Goal: Task Accomplishment & Management: Use online tool/utility

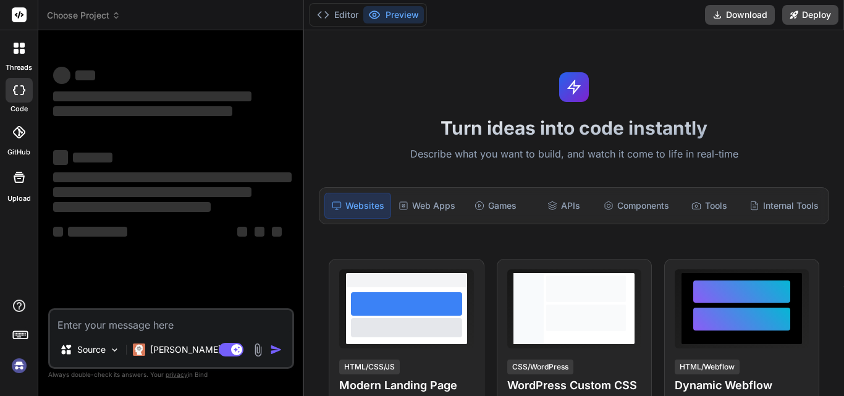
type textarea "x"
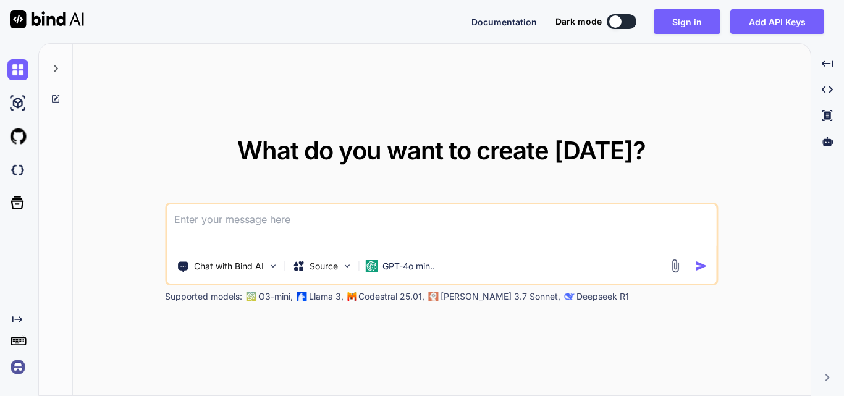
click at [369, 229] on textarea at bounding box center [441, 228] width 549 height 46
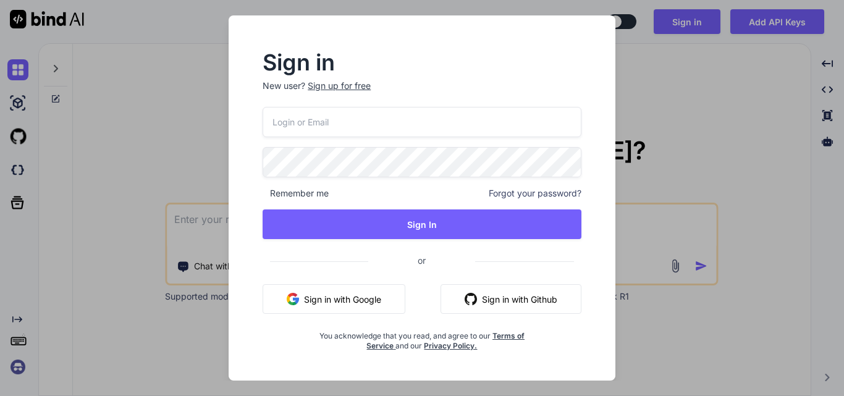
click at [329, 85] on div "Sign up for free" at bounding box center [339, 86] width 63 height 12
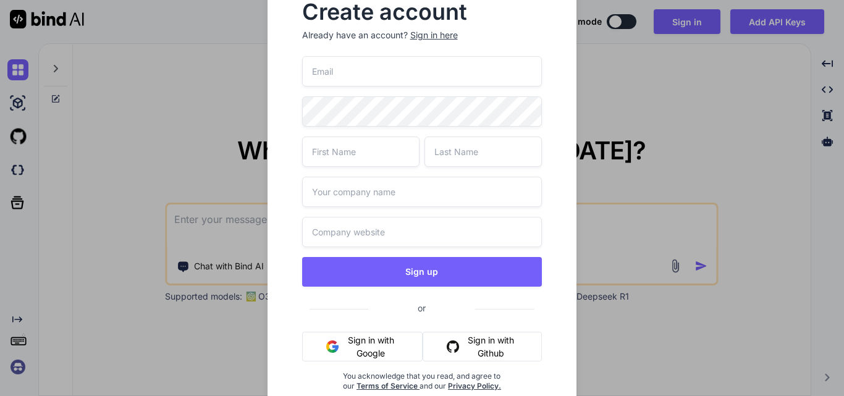
click at [358, 72] on input "email" at bounding box center [422, 71] width 240 height 30
paste input "[EMAIL_ADDRESS][DOMAIN_NAME]"
type input "[EMAIL_ADDRESS][DOMAIN_NAME]"
click at [345, 146] on input "text" at bounding box center [360, 152] width 117 height 30
type input "Upendra"
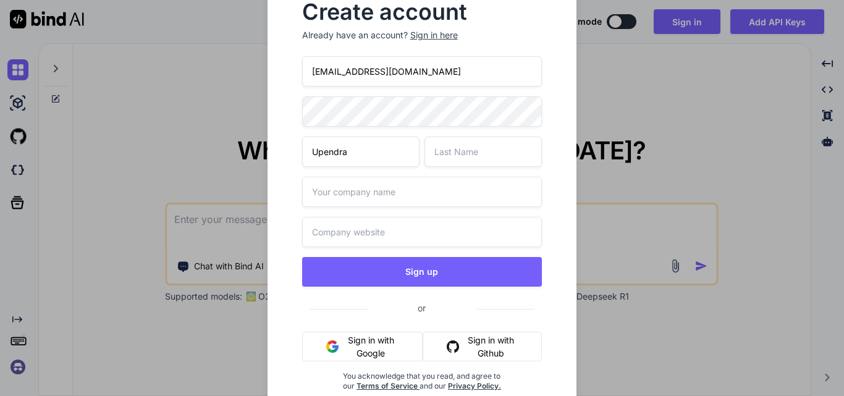
click at [439, 156] on input "text" at bounding box center [482, 152] width 117 height 30
type input "Sahi"
click at [481, 196] on input "text" at bounding box center [422, 192] width 240 height 30
type input "Wipro"
click at [357, 232] on input "text" at bounding box center [422, 232] width 240 height 30
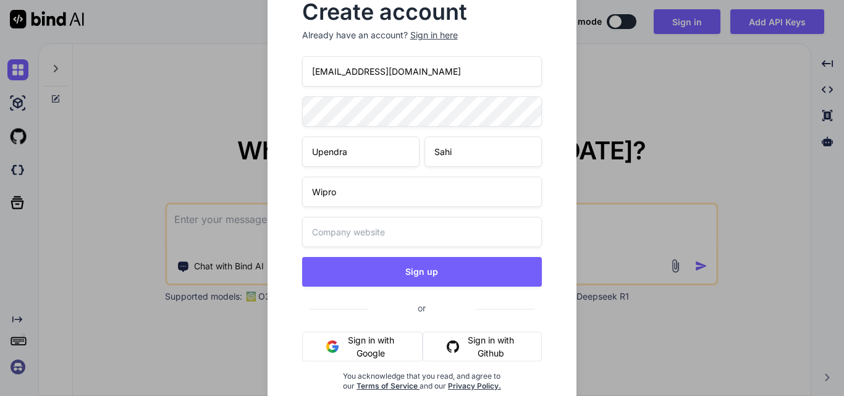
paste input "[URL][DOMAIN_NAME][DATE]"
type input "[URL][DOMAIN_NAME][DATE]"
drag, startPoint x: 445, startPoint y: 82, endPoint x: 229, endPoint y: 72, distance: 217.1
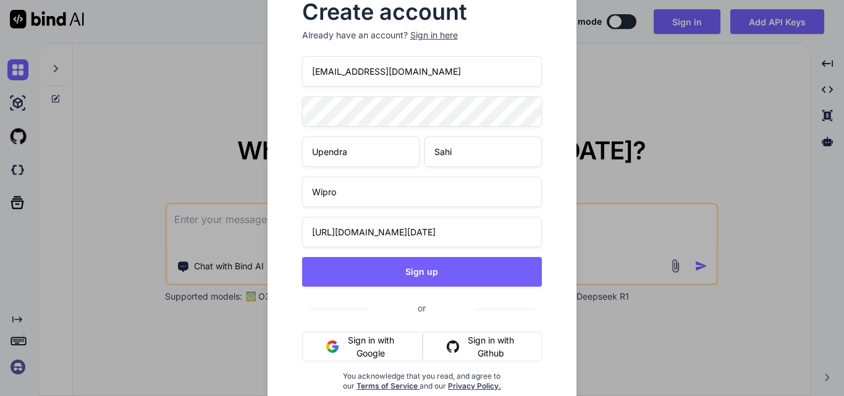
click at [229, 72] on div "Create account Already have an account? Sign in here [EMAIL_ADDRESS][DOMAIN_NAM…" at bounding box center [422, 198] width 844 height 396
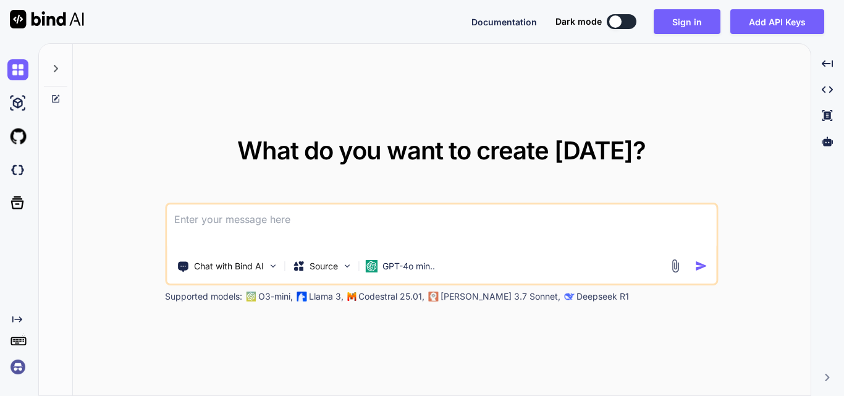
click at [391, 219] on textarea at bounding box center [441, 228] width 549 height 46
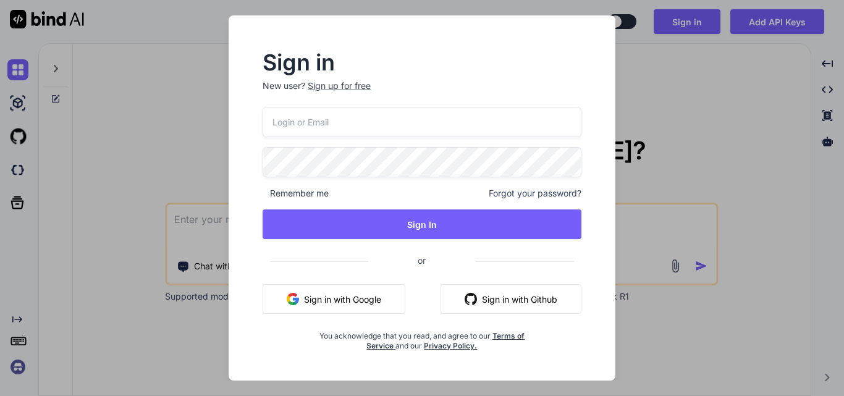
click at [324, 84] on div "Sign up for free" at bounding box center [339, 86] width 63 height 12
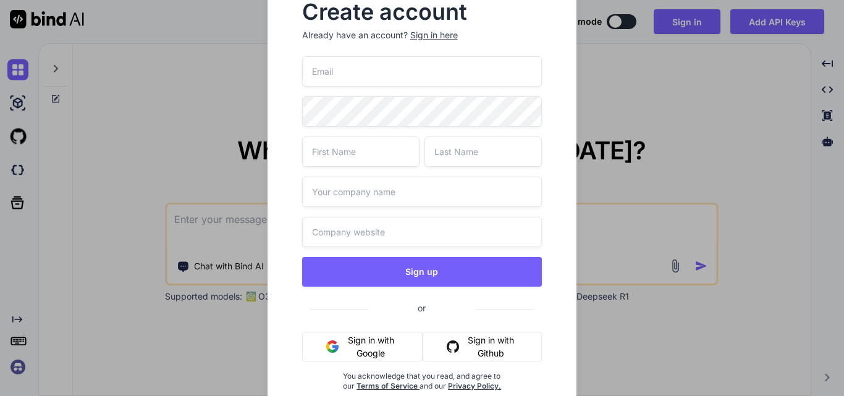
click at [330, 76] on input "email" at bounding box center [422, 71] width 240 height 30
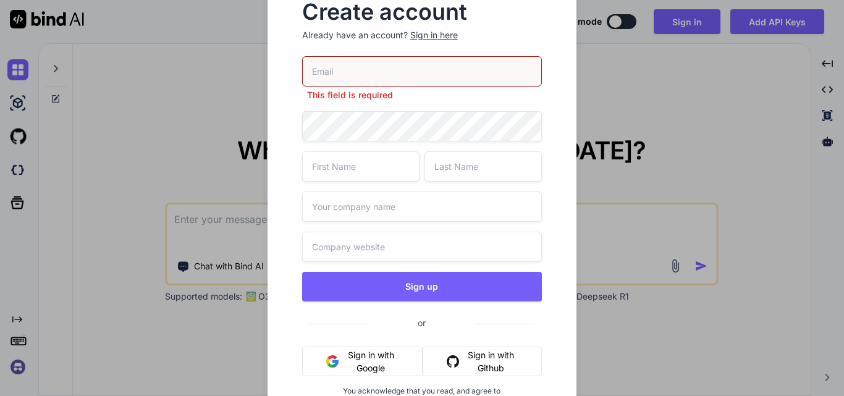
paste input "kakol89464@mardiek.com"
type input "kakol89464@mardiek.com"
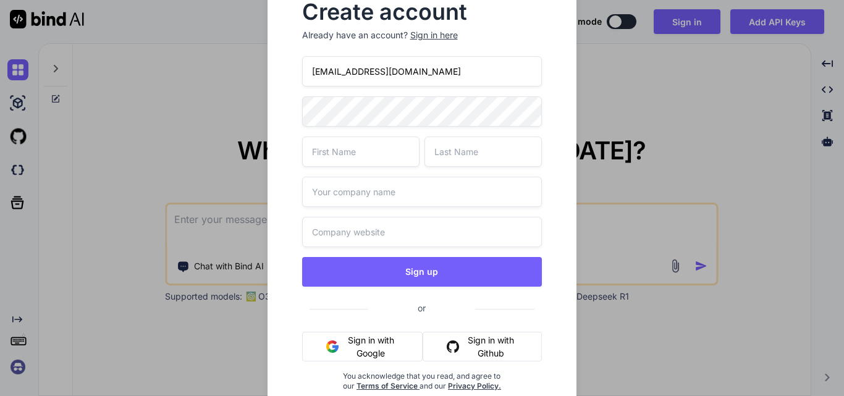
click at [324, 129] on div "kakol89464@mardiek.com Sign up or Sign in with Google Sign in with Github You a…" at bounding box center [422, 238] width 240 height 365
click at [346, 148] on input "text" at bounding box center [360, 152] width 117 height 30
type input "Upendra"
type input "Sahi"
type input "Wipro"
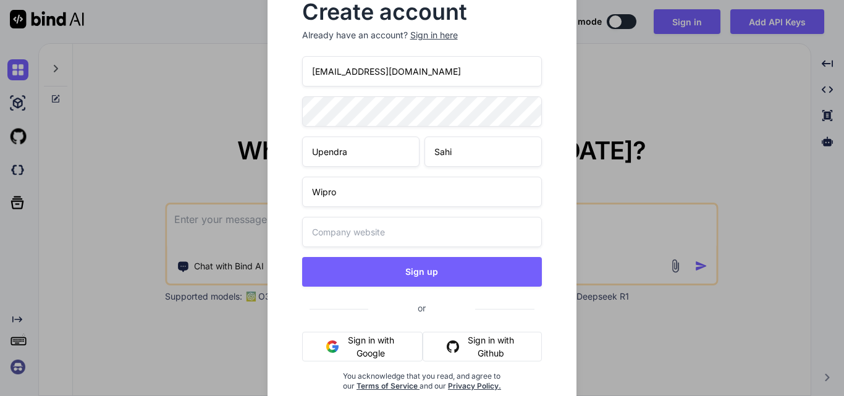
click at [339, 229] on input "text" at bounding box center [422, 232] width 240 height 30
paste input "https://www.google.com/search?q=wipro&rlz=1C1CHBF_enIN1176IN1176&oq=wipro&gs_lc…"
type input "https://www.google.com/search?q=wipro&rlz=1C1CHBF_enIN1176IN1176&oq=wipro&gs_lc…"
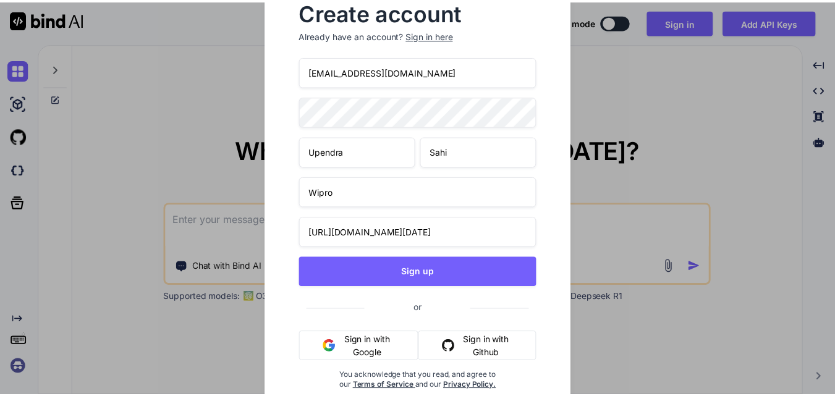
scroll to position [0, 0]
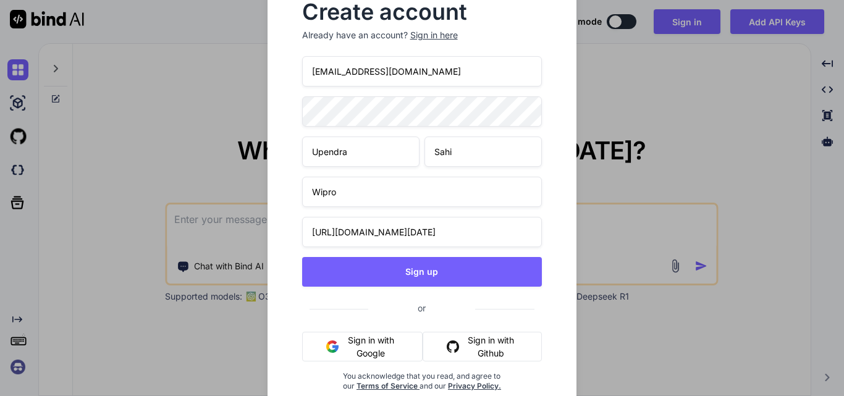
drag, startPoint x: 427, startPoint y: 72, endPoint x: 290, endPoint y: 78, distance: 136.7
click at [290, 78] on div "Create account Already have an account? Sign in here kakol89464@mardiek.com Upe…" at bounding box center [422, 206] width 270 height 429
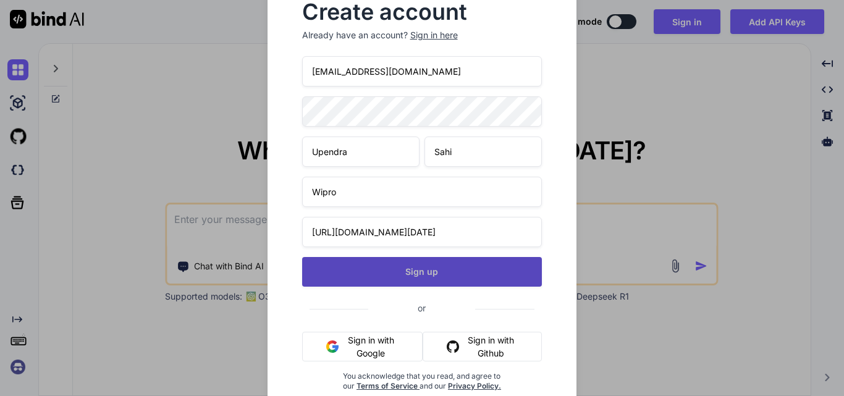
click at [416, 277] on button "Sign up" at bounding box center [422, 272] width 240 height 30
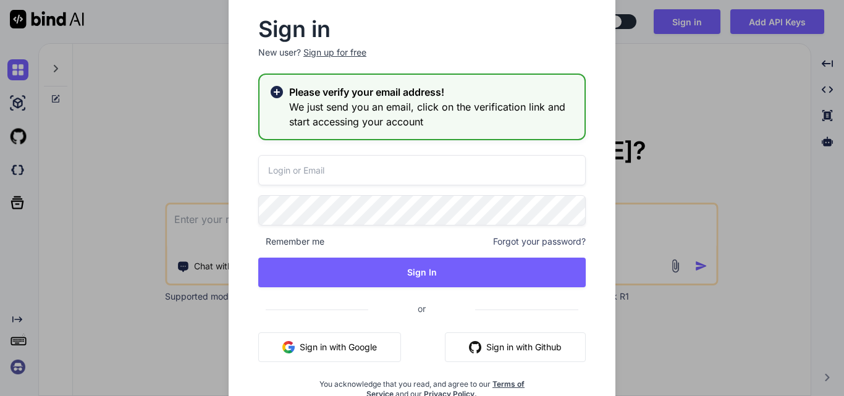
click at [326, 169] on input "email" at bounding box center [421, 170] width 327 height 30
paste input "kakol89464@mardiek.com"
type input "kakol89464@mardiek.com"
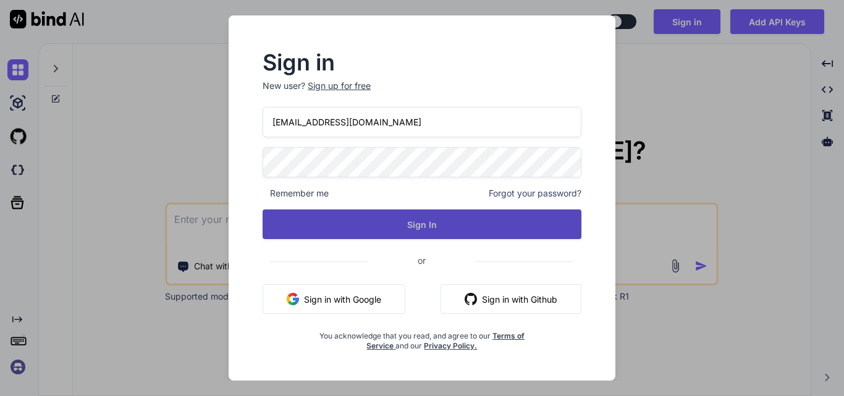
click at [421, 230] on button "Sign In" at bounding box center [422, 224] width 319 height 30
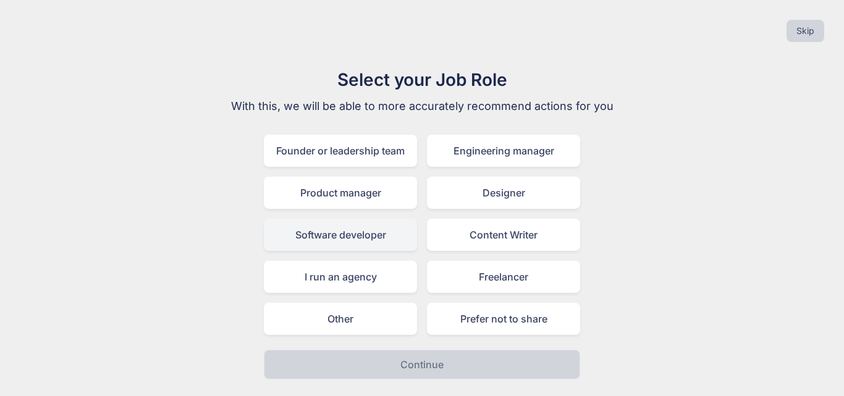
click at [325, 235] on div "Software developer" at bounding box center [340, 235] width 153 height 32
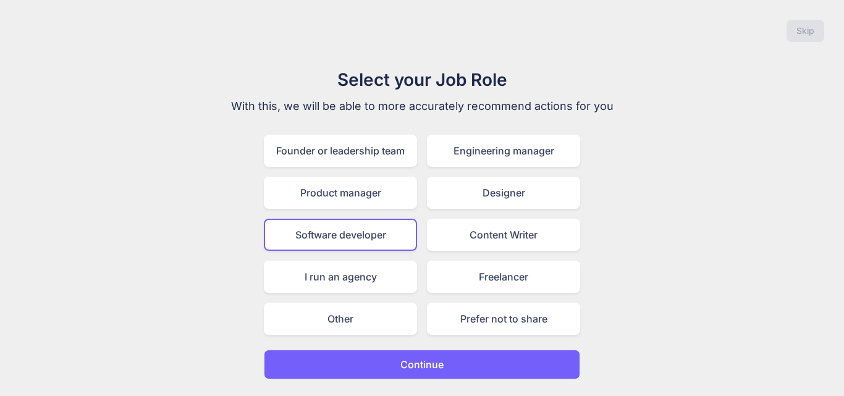
click at [381, 374] on button "Continue" at bounding box center [422, 365] width 316 height 30
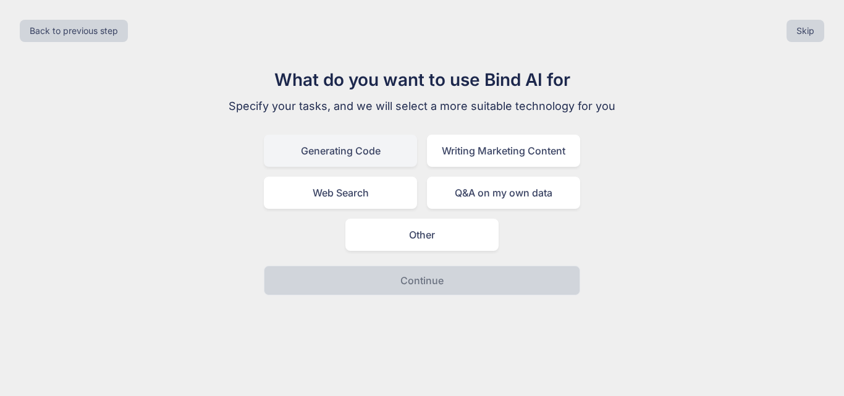
click at [344, 154] on div "Generating Code" at bounding box center [340, 151] width 153 height 32
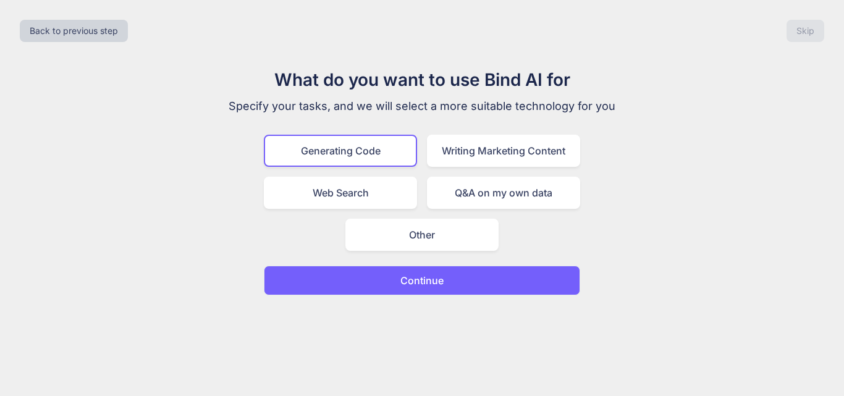
click at [376, 267] on button "Continue" at bounding box center [422, 281] width 316 height 30
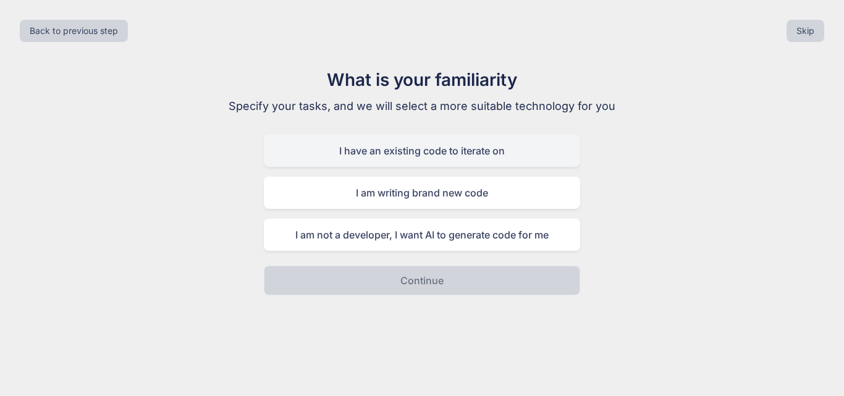
drag, startPoint x: 339, startPoint y: 156, endPoint x: 345, endPoint y: 170, distance: 14.9
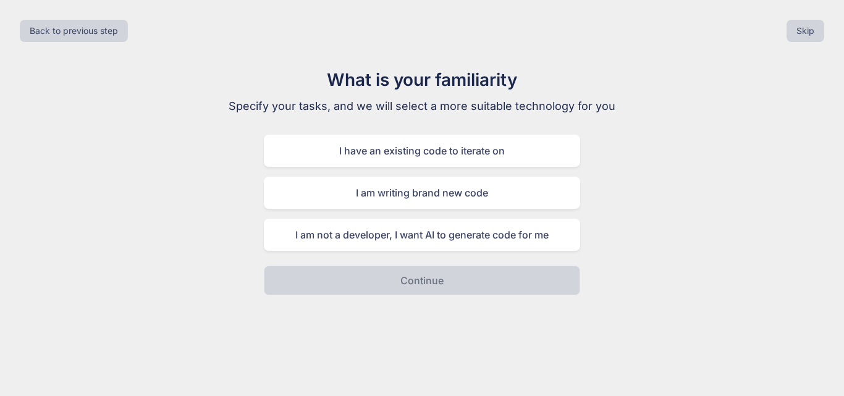
click at [339, 156] on div "I have an existing code to iterate on" at bounding box center [422, 151] width 316 height 32
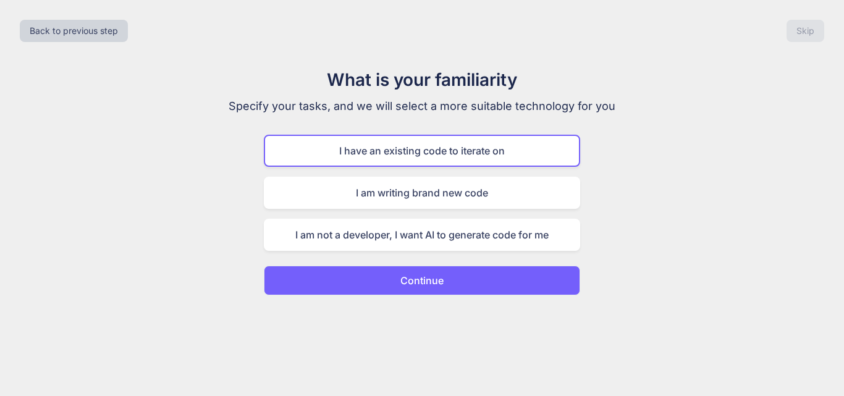
click at [377, 293] on button "Continue" at bounding box center [422, 281] width 316 height 30
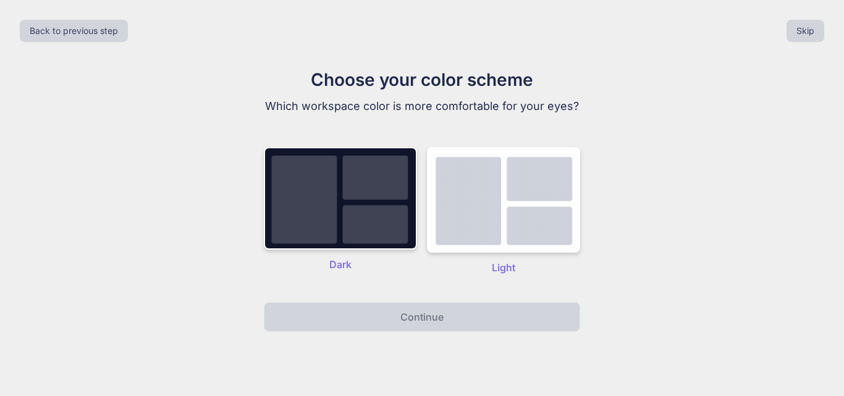
click at [342, 251] on div "Dark" at bounding box center [340, 211] width 153 height 128
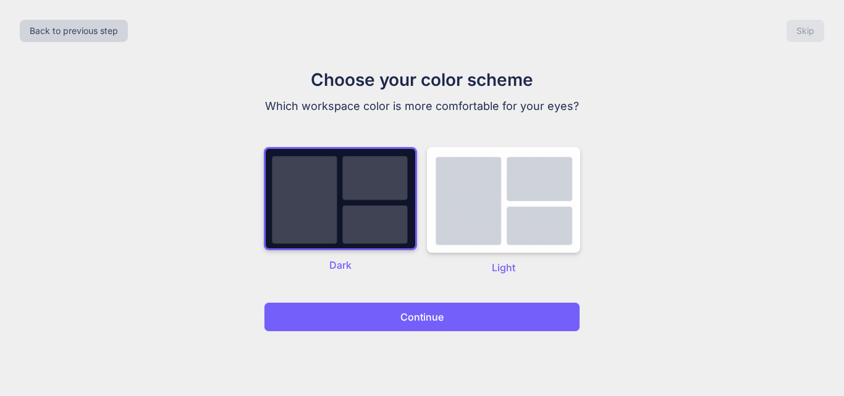
click at [374, 321] on button "Continue" at bounding box center [422, 317] width 316 height 30
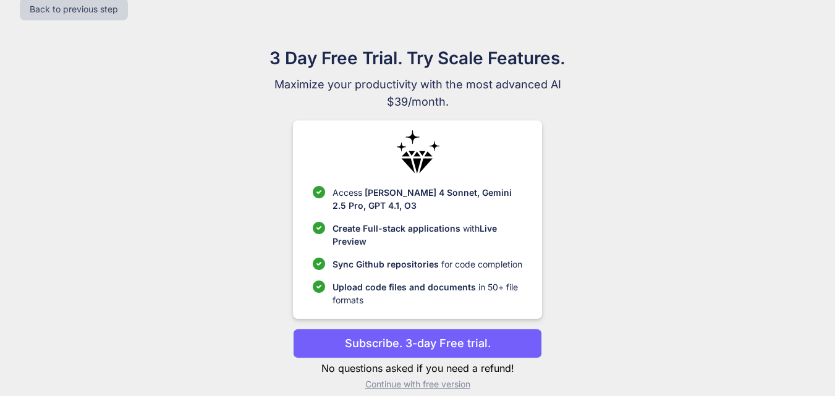
scroll to position [36, 0]
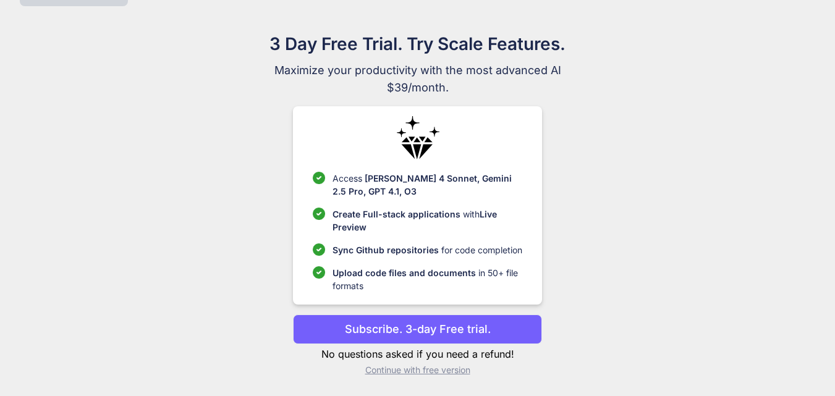
click at [390, 371] on p "Continue with free version" at bounding box center [417, 370] width 249 height 12
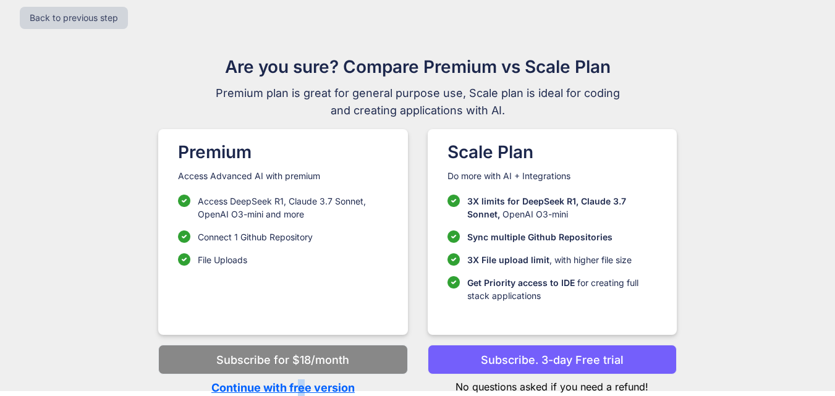
click at [302, 389] on p "Continue with free version" at bounding box center [282, 387] width 249 height 17
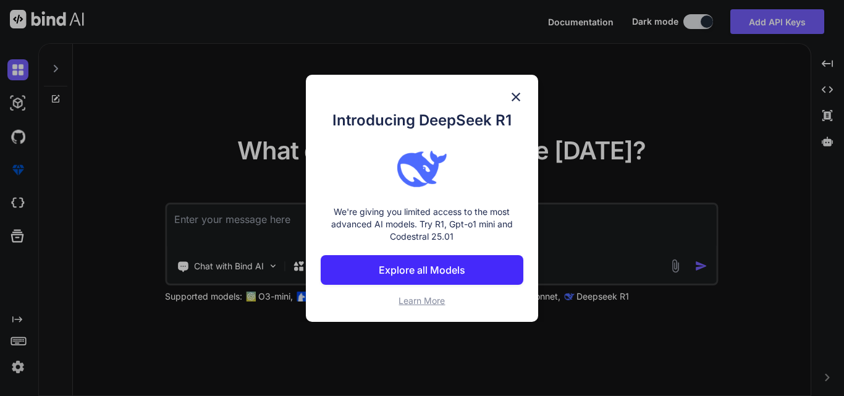
click at [517, 95] on img at bounding box center [515, 97] width 15 height 15
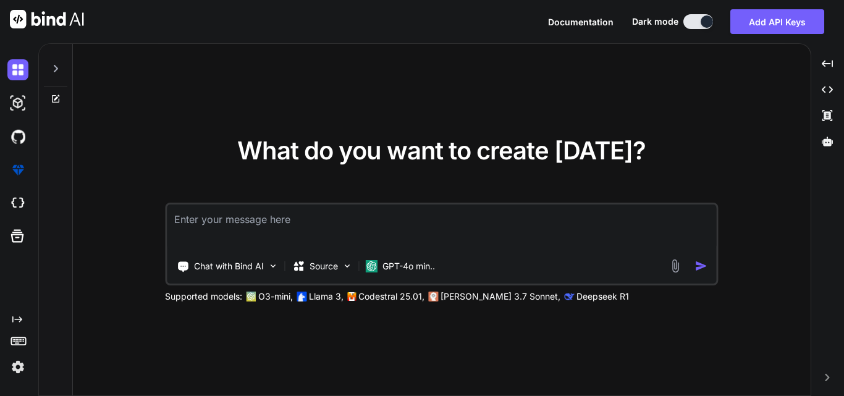
click at [364, 229] on textarea at bounding box center [441, 228] width 549 height 46
click at [310, 235] on textarea at bounding box center [441, 228] width 549 height 46
click at [278, 224] on textarea at bounding box center [441, 228] width 549 height 46
paste textarea "<tr> <td> <div class="label"> <label class="fontmaintainw2form" style="font-siz…"
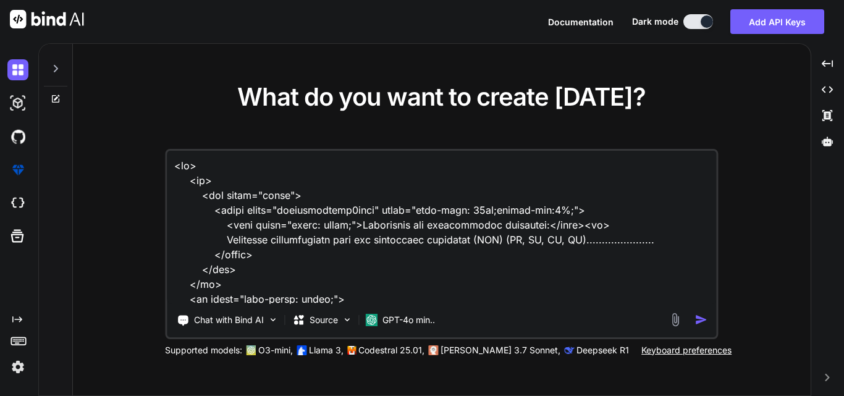
scroll to position [373, 0]
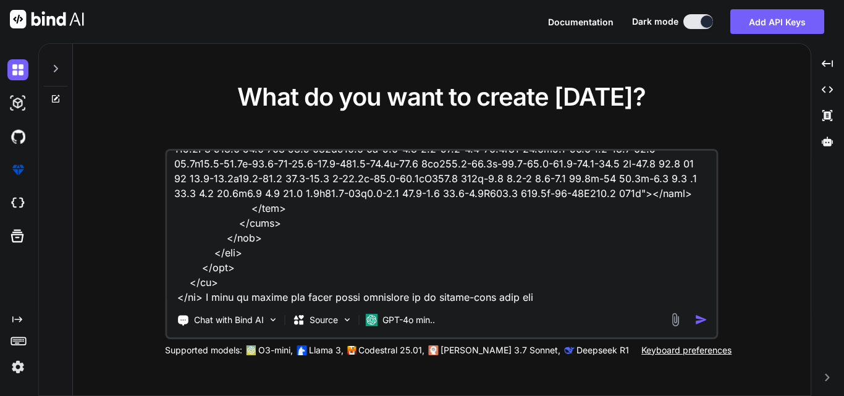
type textarea "<tr> <td> <div class="label"> <label class="fontmaintainw2form" style="font-siz…"
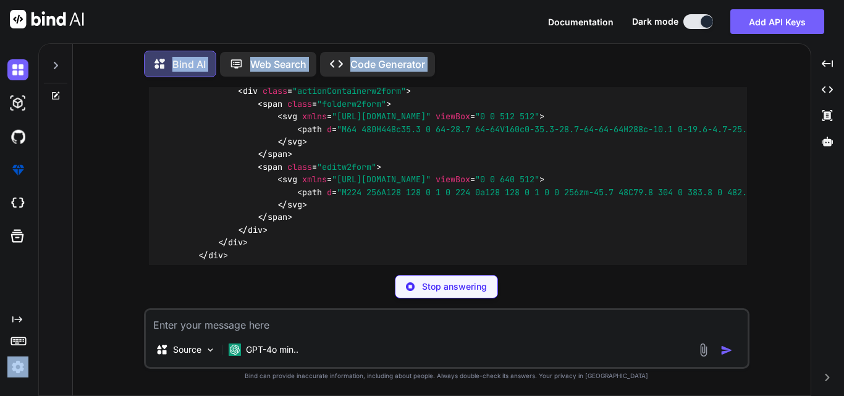
drag, startPoint x: 156, startPoint y: 102, endPoint x: 174, endPoint y: 210, distance: 109.5
click at [3, 228] on div "Created with Pixso. Bind AI Web Search Created with Pixso. Code Generator You B…" at bounding box center [422, 219] width 844 height 353
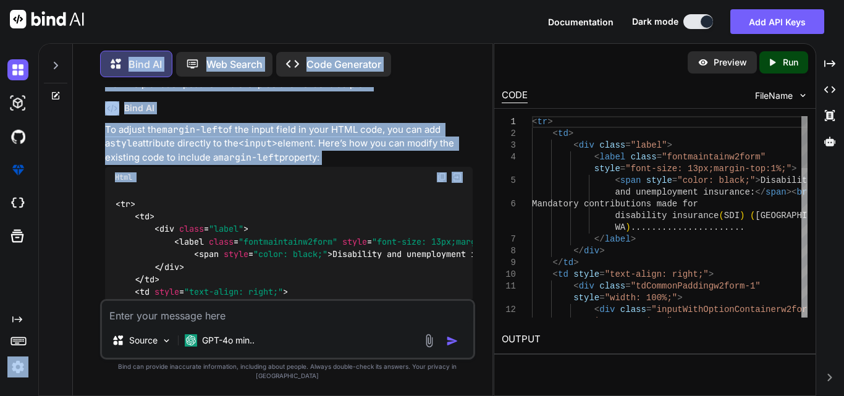
scroll to position [320, 0]
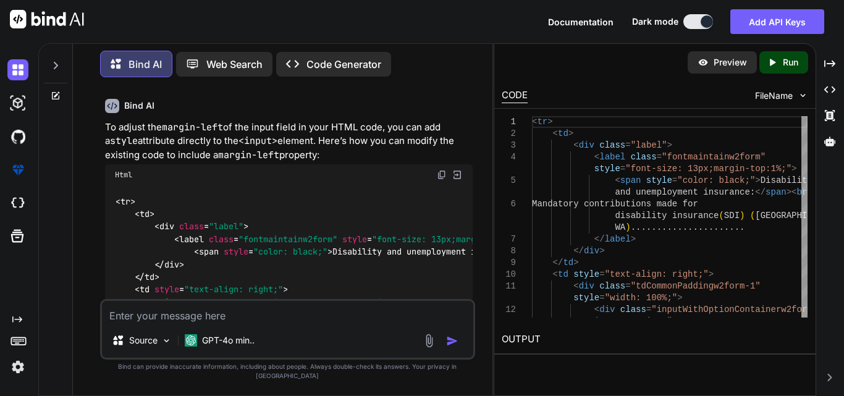
click at [184, 198] on div "< tr > < td > < div class = "label" > < label class = "fontmaintainw2form" styl…" at bounding box center [289, 365] width 368 height 360
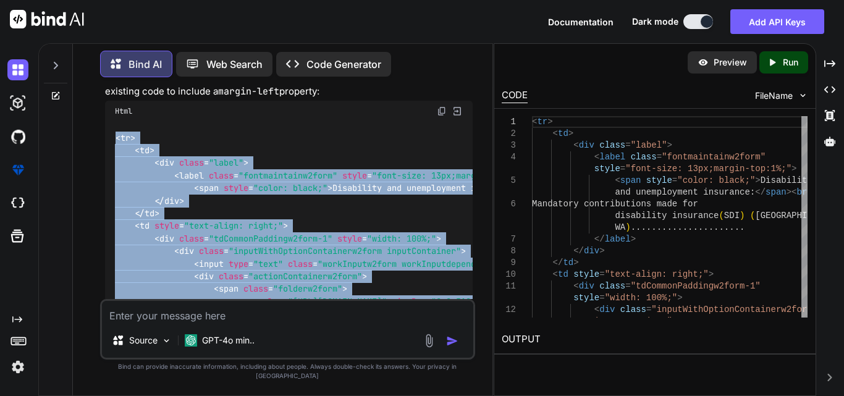
scroll to position [629, 0]
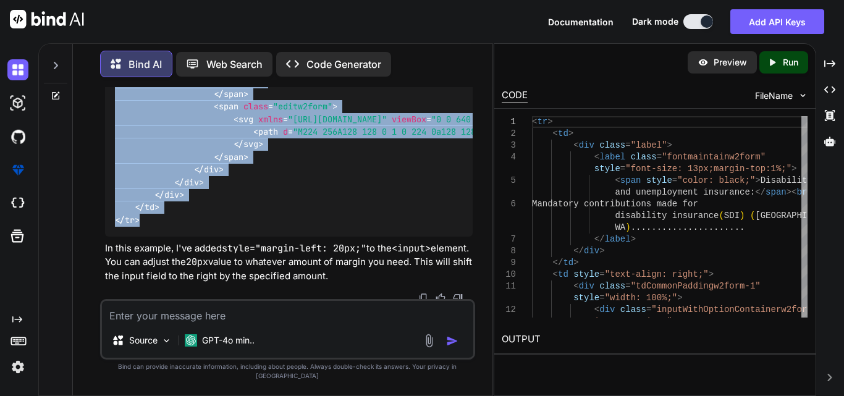
drag, startPoint x: 117, startPoint y: 200, endPoint x: 154, endPoint y: 243, distance: 57.8
click at [154, 237] on div "< tr > < td > < div class = "label" > < label class = "fontmaintainw2form" styl…" at bounding box center [289, 56] width 368 height 360
copy code "< tr > < td > < div class = "label" > < label class = "fontmaintainw2form" styl…"
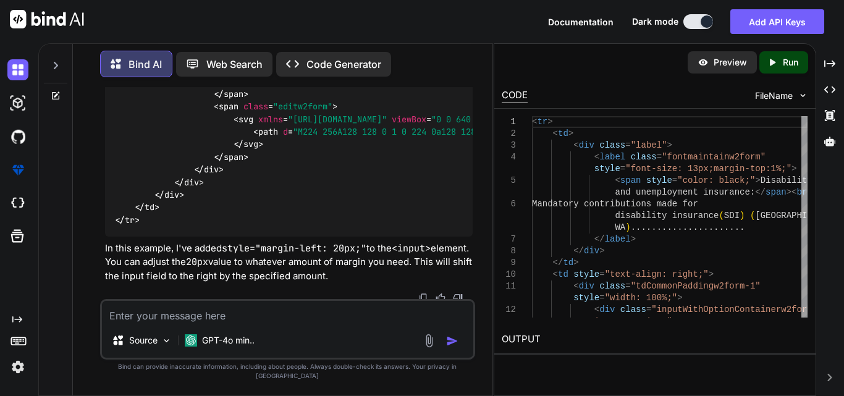
click at [161, 321] on textarea at bounding box center [287, 312] width 371 height 22
paste textarea "<input type="text" class="workInputw2form workInputdependent1 w-100" style="mar…"
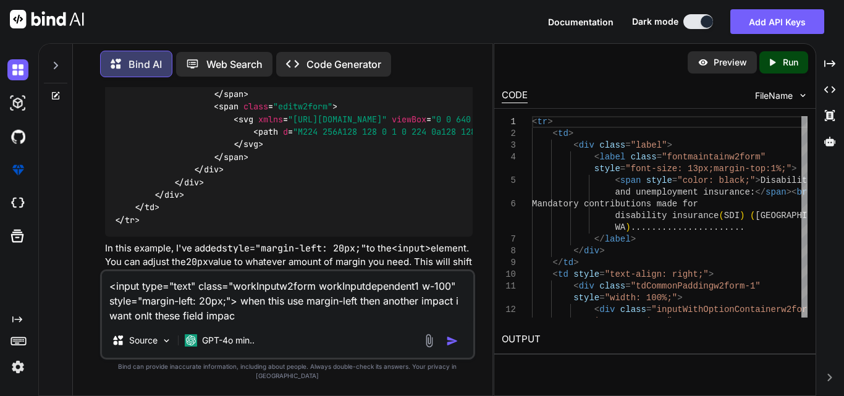
type textarea "<input type="text" class="workInputw2form workInputdependent1 w-100" style="mar…"
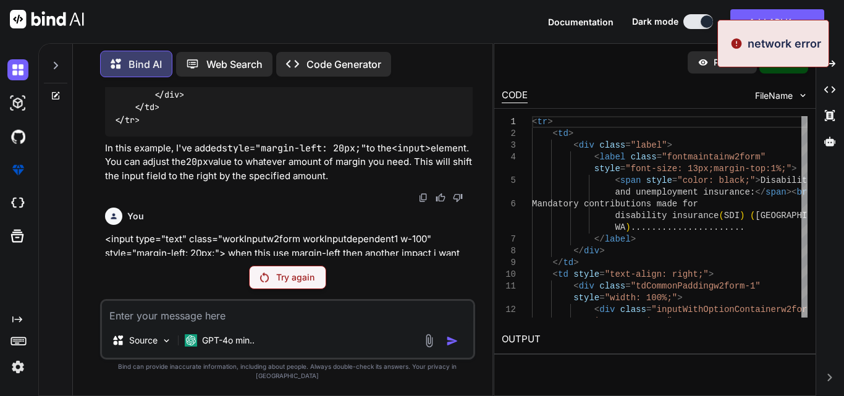
scroll to position [772, 0]
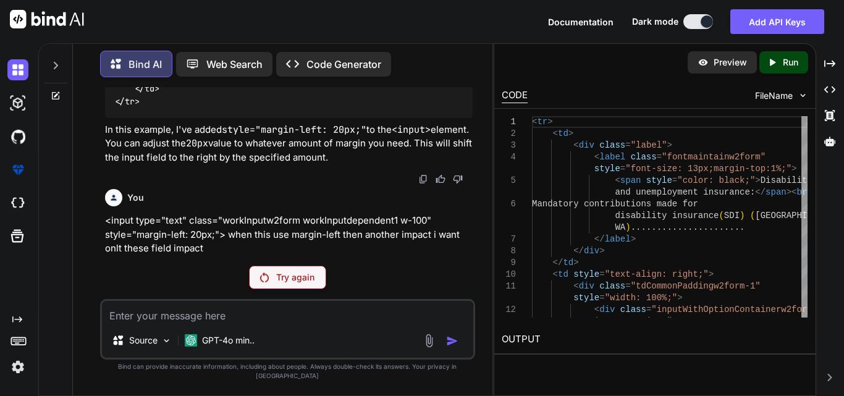
click at [287, 289] on div "Try again" at bounding box center [287, 277] width 77 height 23
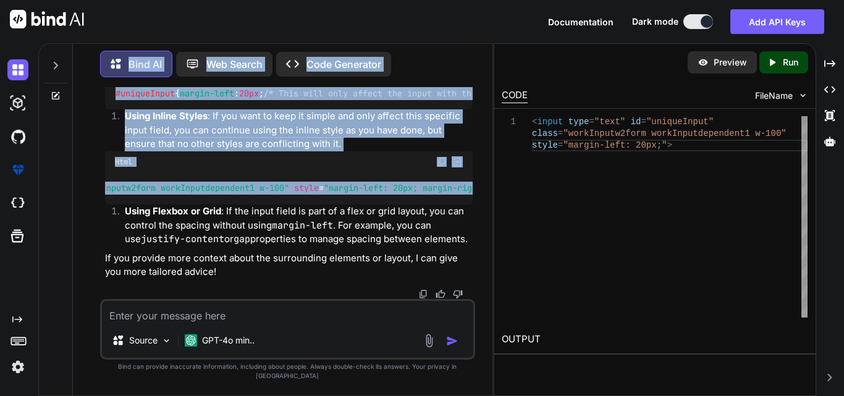
scroll to position [0, 0]
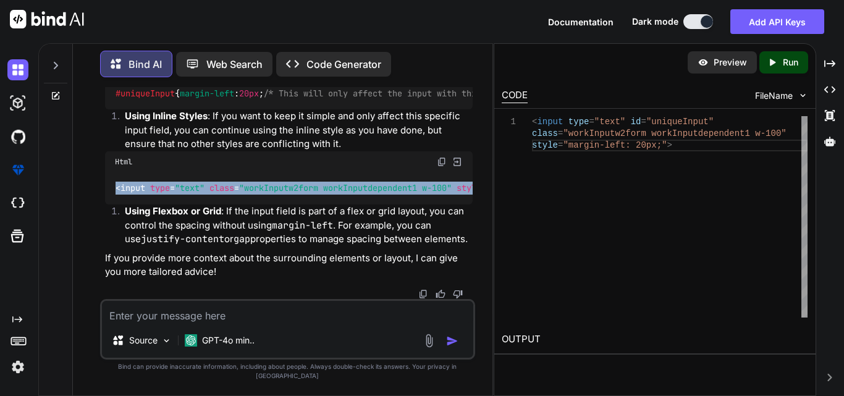
drag, startPoint x: 464, startPoint y: 219, endPoint x: 112, endPoint y: 226, distance: 352.2
click at [112, 205] on div "< input type = "text" class = "workInputw2form workInputdependent1 w-100" style…" at bounding box center [289, 188] width 368 height 32
copy span "< input type = "text" class = "workInputw2form workInputdependent1 w-100" style…"
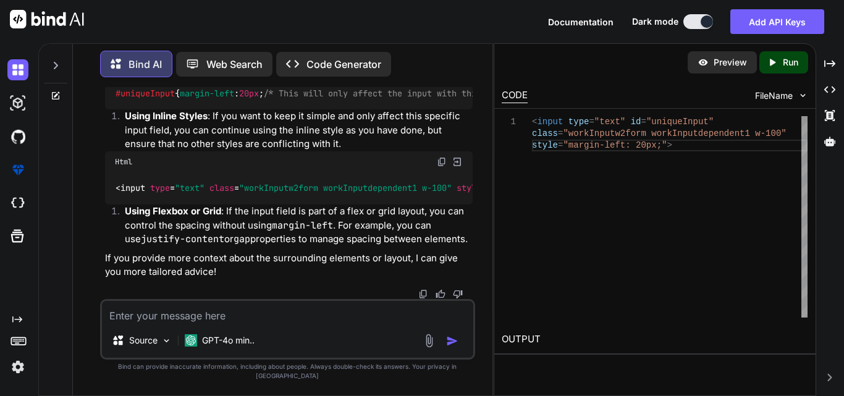
click at [206, 332] on div "Source GPT-4o min.." at bounding box center [287, 329] width 375 height 61
click at [206, 323] on textarea at bounding box center [287, 312] width 371 height 22
paste textarea "<input type="text" class="workInputw2form workInputdependent1 w-100">"
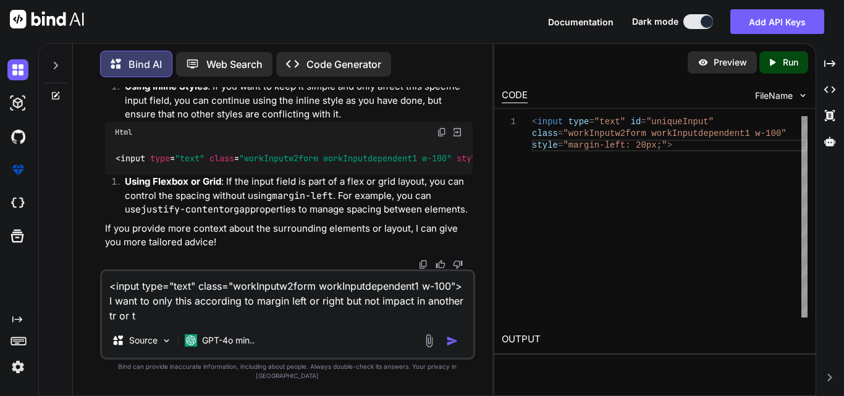
type textarea "<input type="text" class="workInputw2form workInputdependent1 w-100"> I want to…"
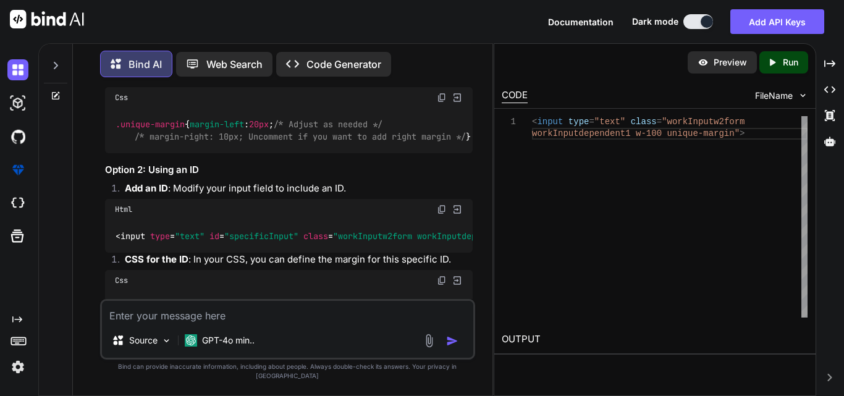
scroll to position [0, 0]
drag, startPoint x: 465, startPoint y: 146, endPoint x: 114, endPoint y: 140, distance: 351.0
click at [114, 59] on div "< input type = "text" class = "workInputw2form workInputdependent1 w-100 unique…" at bounding box center [289, 43] width 368 height 32
copy span "< input type = "text" class = "workInputw2form workInputdependent1 w-100 unique…"
drag, startPoint x: 119, startPoint y: 276, endPoint x: 109, endPoint y: 238, distance: 38.4
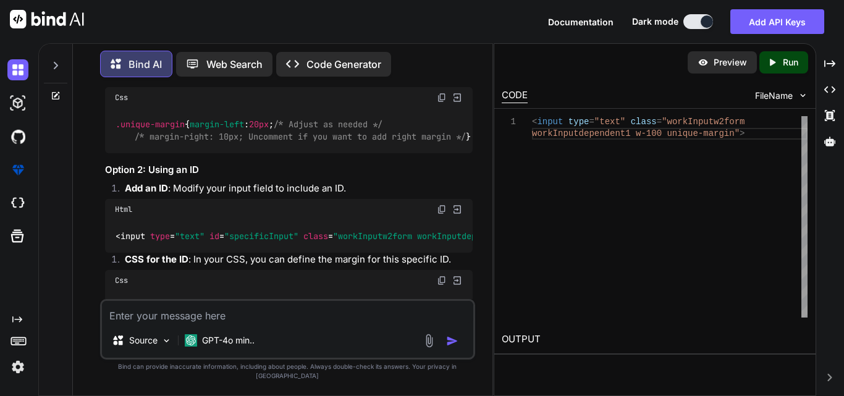
click at [109, 153] on div ".unique-margin { margin-left : 20px ; /* Adjust as needed */ /* margin-right: 1…" at bounding box center [289, 130] width 368 height 45
copy code ".unique-margin { margin-left : 20px ; /* Adjust as needed */ /* margin-right: 1…"
click at [209, 323] on textarea at bounding box center [287, 312] width 371 height 22
paste textarea ".inputWithOptionContainerw2form { position: relative; } .inputWithOptionContain…"
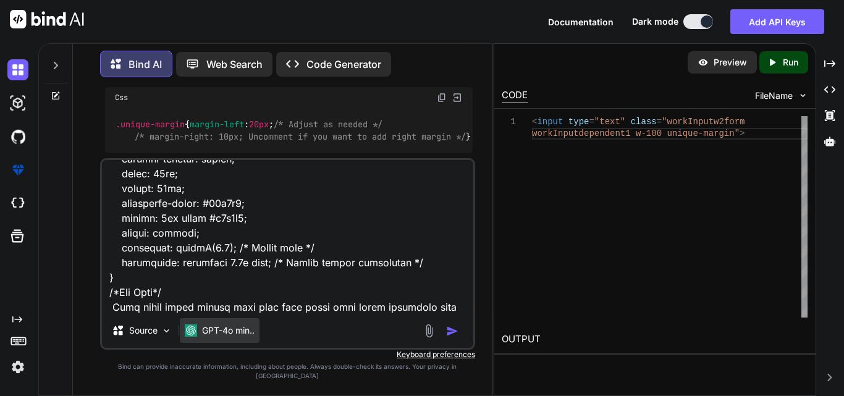
scroll to position [1440, 0]
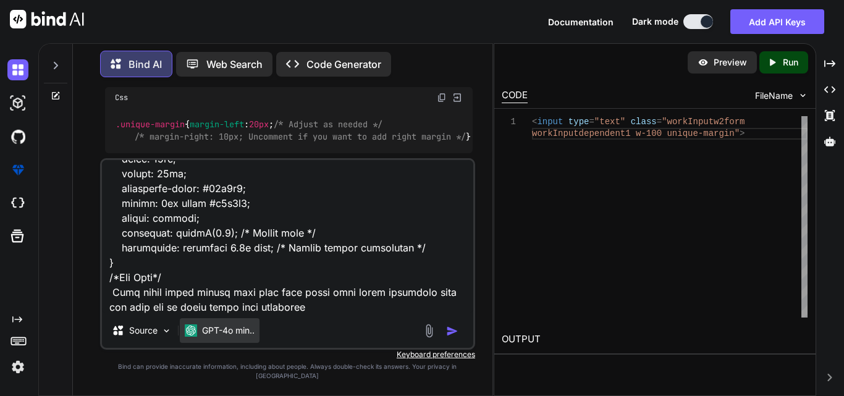
type textarea ".inputWithOptionContainerw2form { position: relative; } .inputWithOptionContain…"
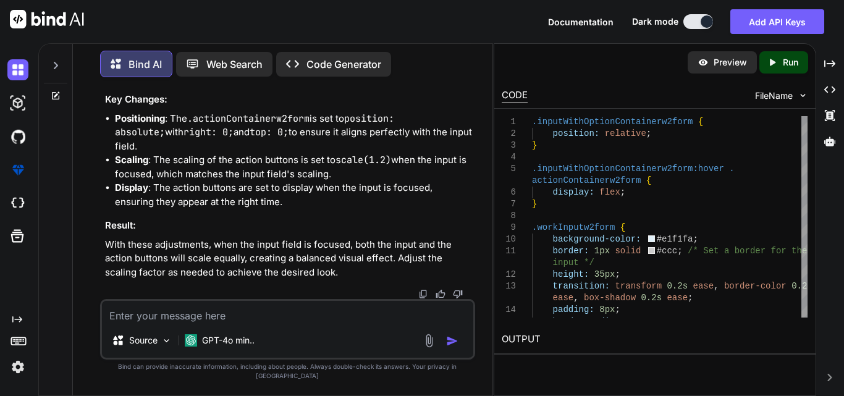
scroll to position [3435, 0]
drag, startPoint x: 124, startPoint y: 295, endPoint x: 104, endPoint y: 211, distance: 86.9
click at [104, 211] on div "You Bind AI To adjust the margin-left of the input field in your HTML code, you…" at bounding box center [289, 193] width 373 height 212
copy code ".actionContainerw2form { display : none; /* Ensure action buttons are displayed…"
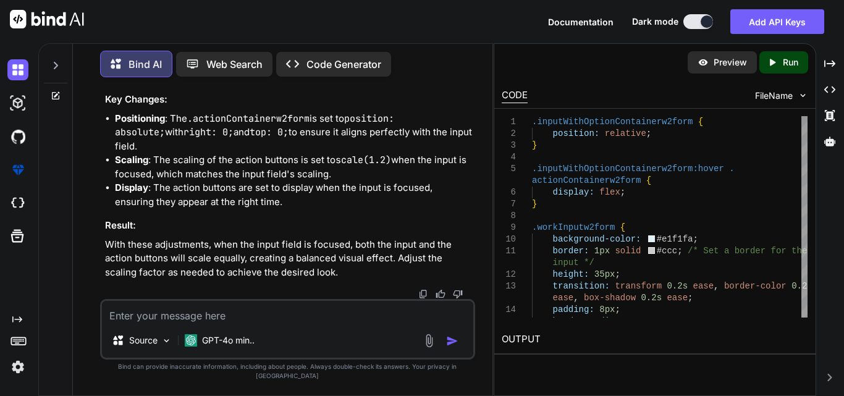
drag, startPoint x: 119, startPoint y: 139, endPoint x: 109, endPoint y: 115, distance: 25.8
copy code ".workInputw2form :focus ~ .actionContainerw2form { display : flex; /* Show acti…"
click at [153, 323] on textarea at bounding box center [287, 312] width 371 height 22
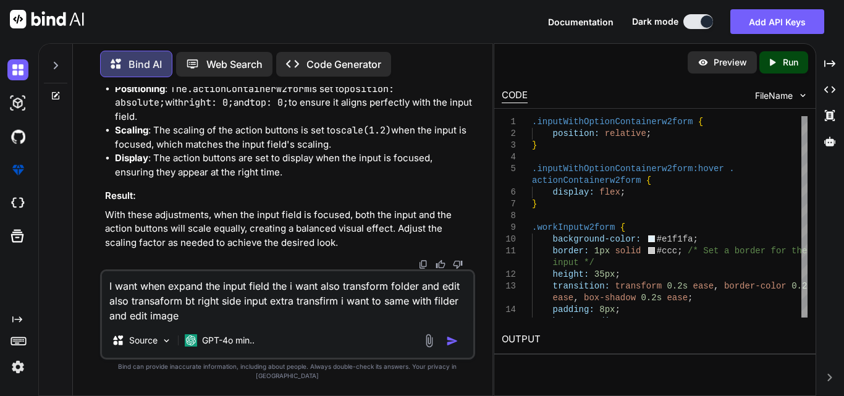
type textarea "I want when expand the input field the i want also transform folder and edit al…"
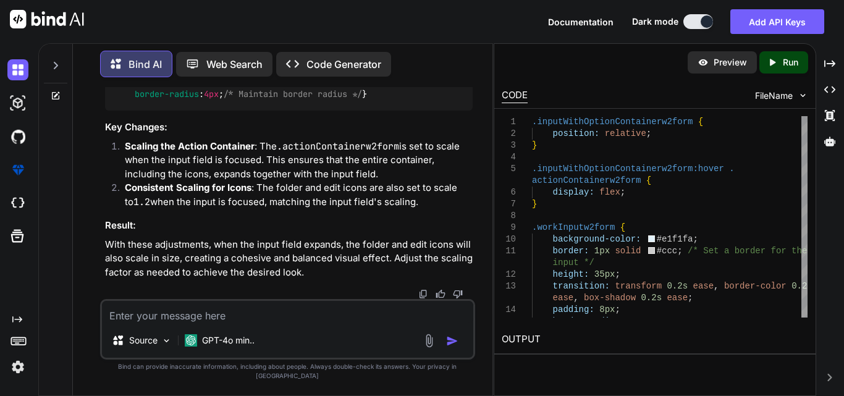
scroll to position [4431, 0]
drag, startPoint x: 124, startPoint y: 283, endPoint x: 112, endPoint y: 182, distance: 101.9
copy code ".workInputw2form { background-color : #e1f1fa ; border : 1px solid #ccc ; /* Se…"
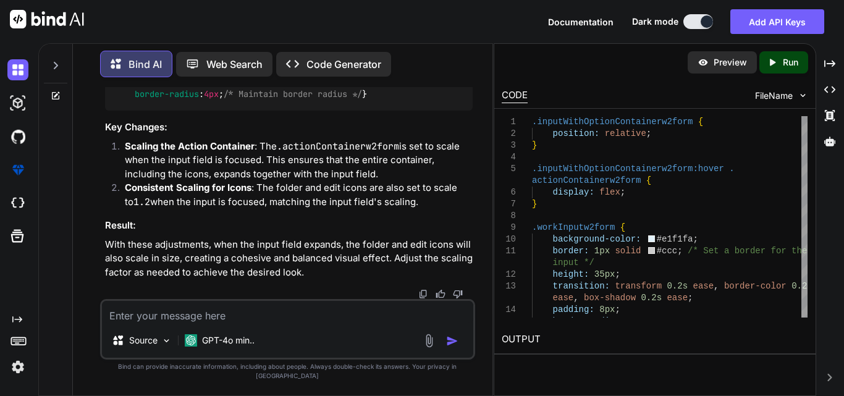
drag, startPoint x: 130, startPoint y: 206, endPoint x: 112, endPoint y: 129, distance: 80.0
copy code ".workInputw2form :focus { transform : scaleX ( 1.2 ); /* Expands to the right *…"
drag, startPoint x: 124, startPoint y: 269, endPoint x: 116, endPoint y: 168, distance: 101.6
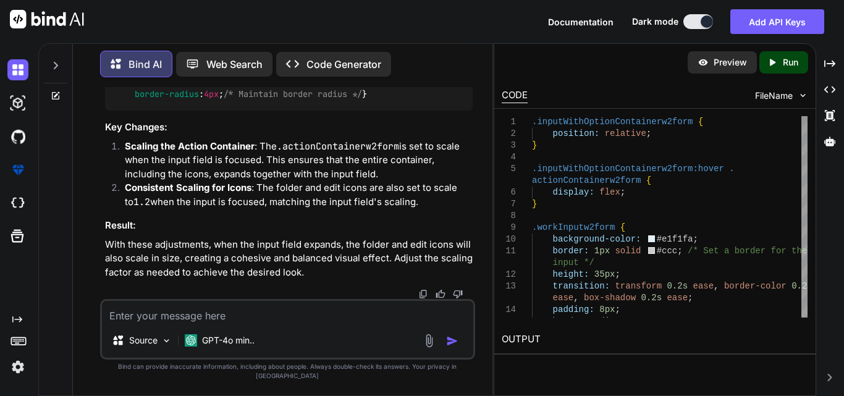
copy code ".actionContainerw2form { display : none; /* Ensure action buttons are displayed…"
drag, startPoint x: 129, startPoint y: 243, endPoint x: 111, endPoint y: 107, distance: 137.1
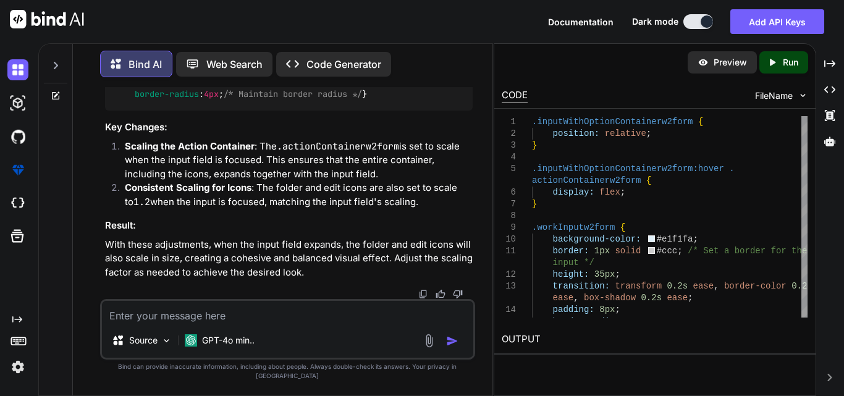
copy code ".folderw2form , .editw2form { display : flex; align-items : center; justify-con…"
drag, startPoint x: 125, startPoint y: 184, endPoint x: 112, endPoint y: 151, distance: 35.6
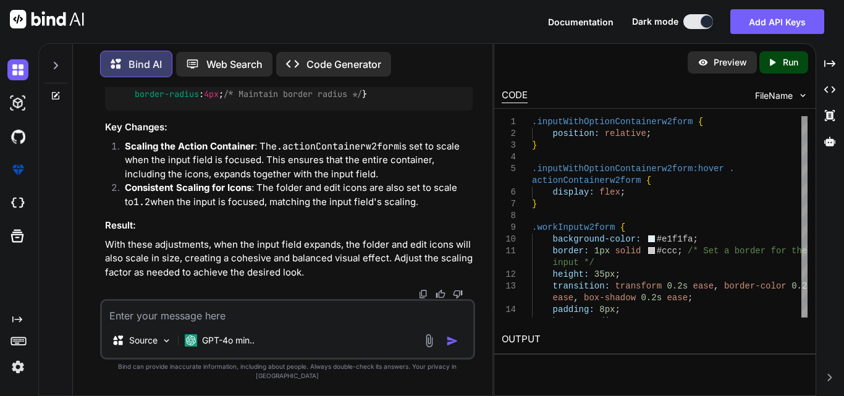
drag, startPoint x: 124, startPoint y: 227, endPoint x: 106, endPoint y: 145, distance: 84.2
click at [183, 323] on textarea at bounding box center [287, 312] width 371 height 22
paste textarea "When click the input field then the extra out of box expand how to control it"
type textarea "When click the input field then the extra out of box expand how to control it"
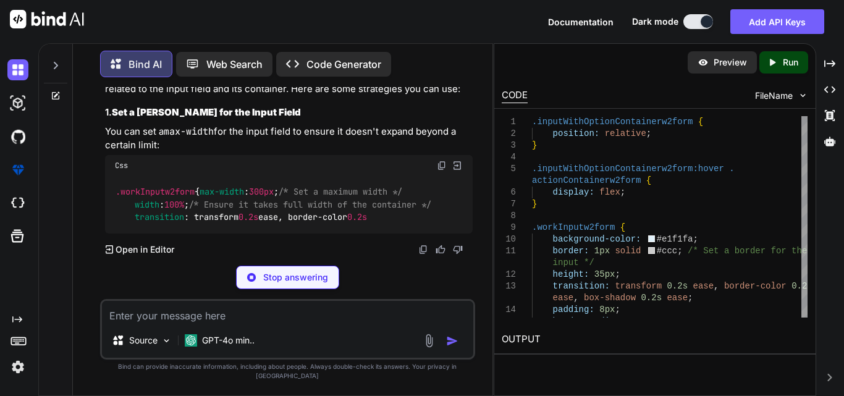
scroll to position [5509, 0]
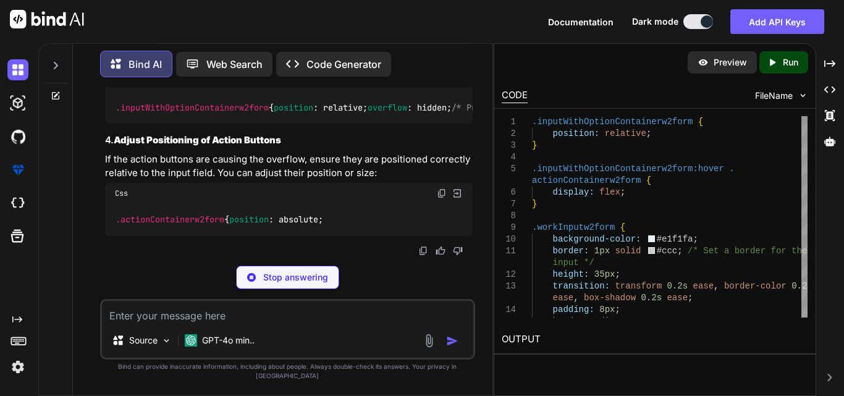
drag, startPoint x: 220, startPoint y: 201, endPoint x: 133, endPoint y: 201, distance: 86.5
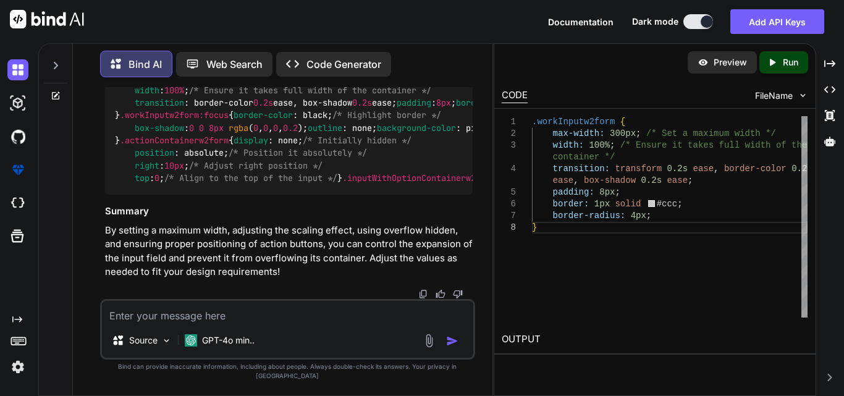
scroll to position [6003, 0]
drag, startPoint x: 235, startPoint y: 145, endPoint x: 127, endPoint y: 142, distance: 107.5
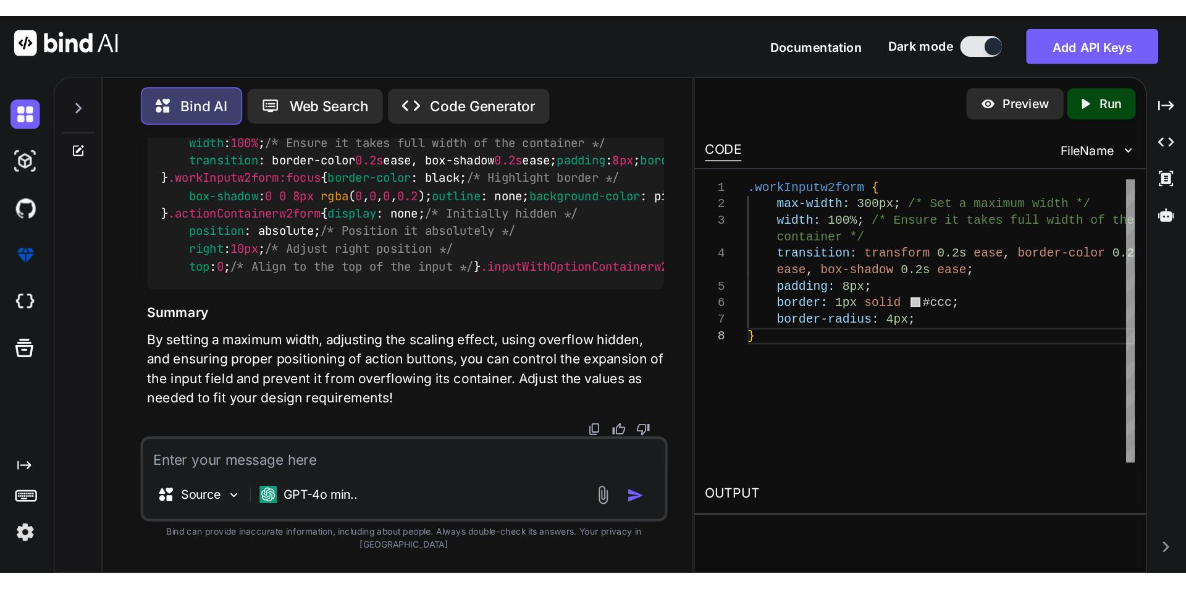
scroll to position [6497, 0]
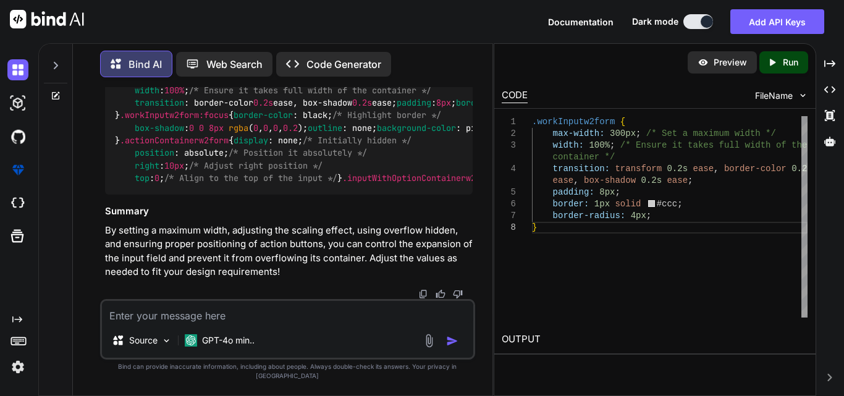
drag, startPoint x: 221, startPoint y: 177, endPoint x: 136, endPoint y: 177, distance: 84.6
click at [136, 177] on span ".inputWithOptionContainerw2form { position : relative; overflow : hidden; /* Pr…" at bounding box center [500, 128] width 771 height 112
click at [180, 323] on textarea at bounding box center [287, 312] width 371 height 22
paste textarea "<tr class="row" style="border-bottom:1px solid gray;"> <td class="col">"
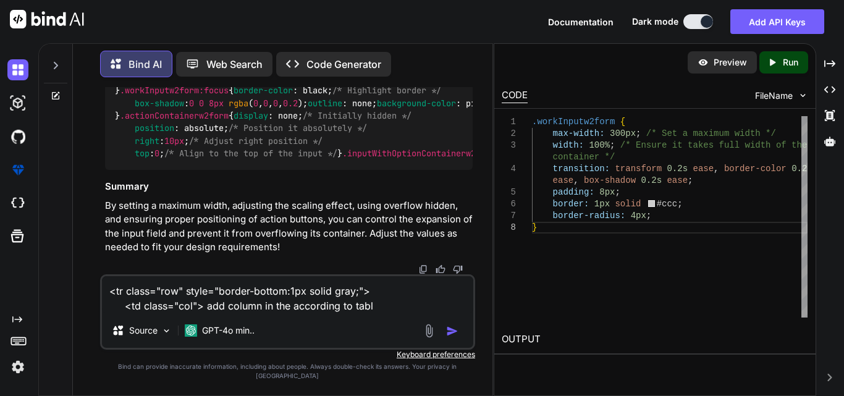
type textarea "<tr class="row" style="border-bottom:1px solid gray;"> <td class="col"> add col…"
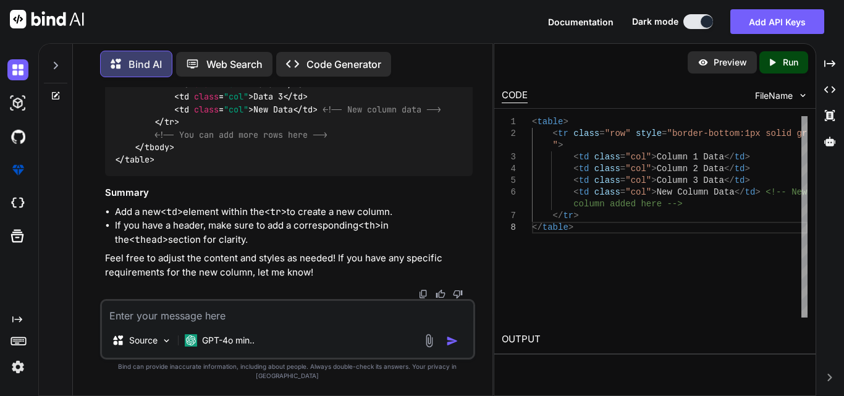
scroll to position [7634, 0]
click at [205, 319] on textarea at bounding box center [287, 312] width 371 height 22
paste textarea "<table class="formk2-table2"> <tbody> <tr class="row" style="border-bottom:1px …"
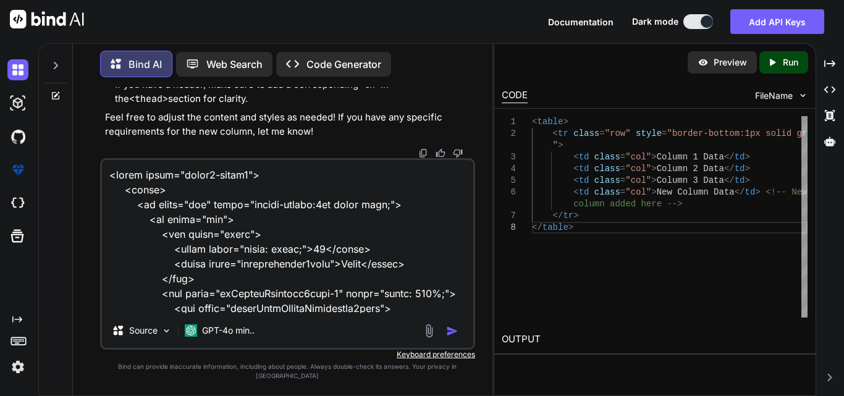
scroll to position [1543, 0]
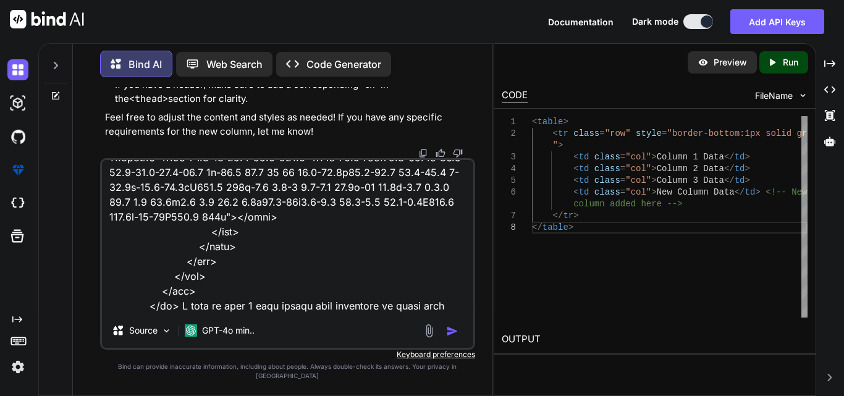
type textarea "<table class="formk2-table2"> <tbody> <tr class="row" style="border-bottom:1px …"
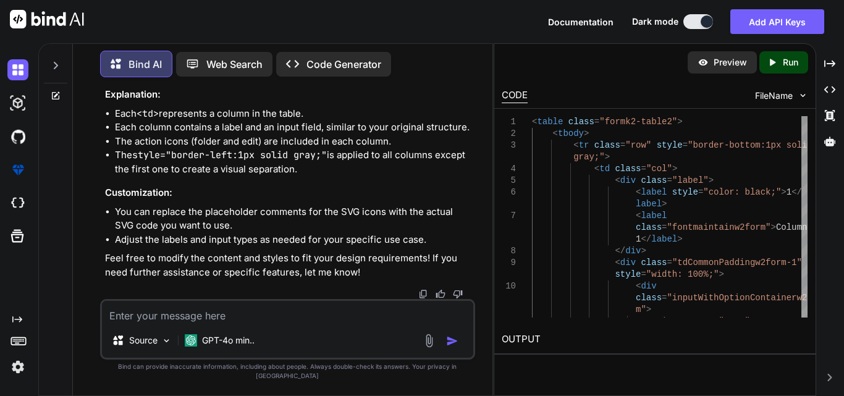
scroll to position [10297, 0]
click at [157, 323] on textarea at bounding box center [287, 312] width 371 height 22
paste textarea "<table class="formk2-table2"> <tbody> <tr class="row" style="border-bottom:1px …"
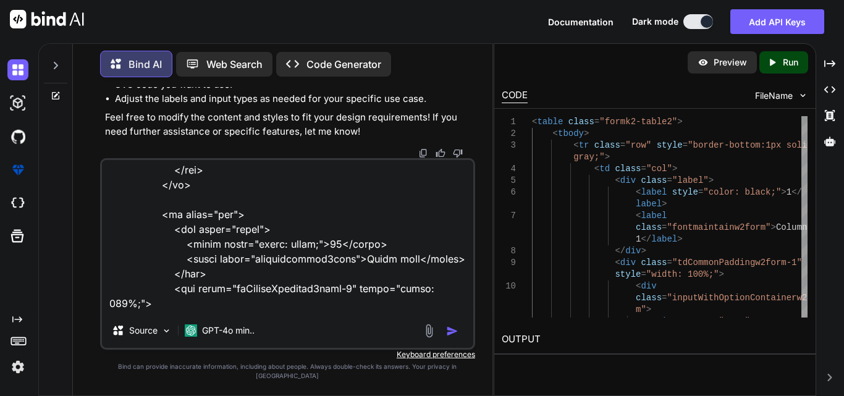
scroll to position [3318, 0]
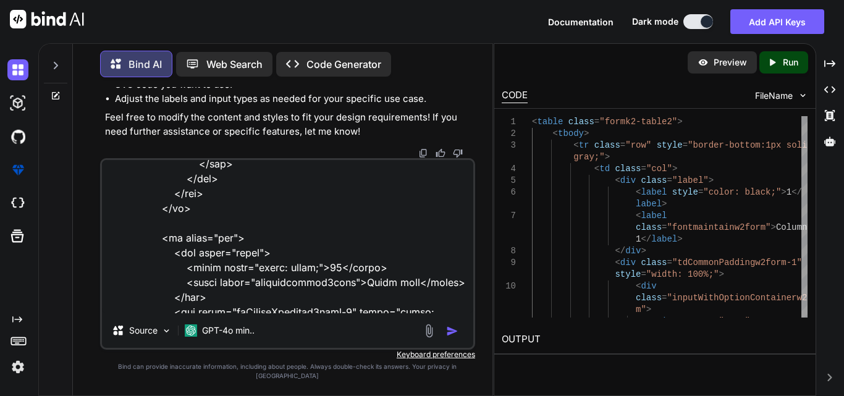
drag, startPoint x: 151, startPoint y: 200, endPoint x: 200, endPoint y: 230, distance: 56.9
click at [200, 230] on textarea at bounding box center [287, 236] width 371 height 153
drag, startPoint x: 183, startPoint y: 255, endPoint x: 175, endPoint y: 256, distance: 8.1
click at [182, 256] on textarea at bounding box center [287, 236] width 371 height 153
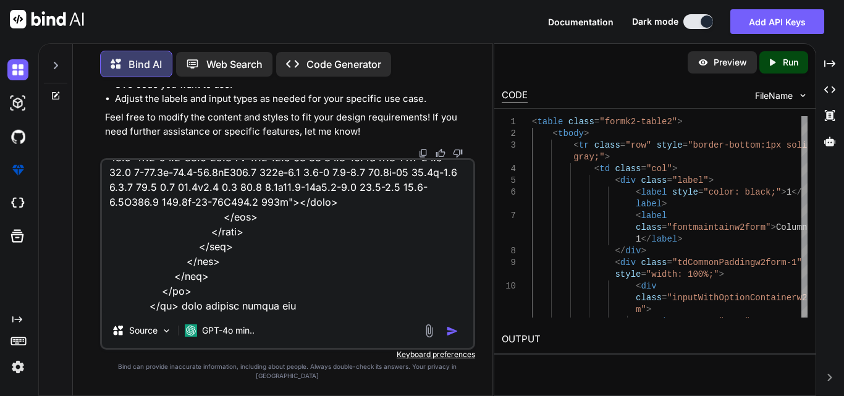
scroll to position [3813, 0]
drag, startPoint x: 153, startPoint y: 263, endPoint x: 195, endPoint y: 300, distance: 55.6
click at [195, 300] on textarea at bounding box center [287, 236] width 371 height 153
click at [284, 313] on textarea at bounding box center [287, 236] width 371 height 153
paste textarea "<td class="col"> <div class="label"> <label style="color: black;">20</label> <l…"
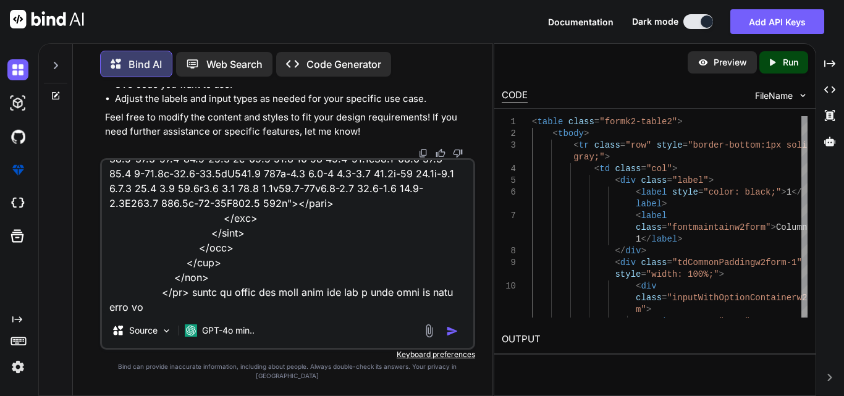
scroll to position [4361, 0]
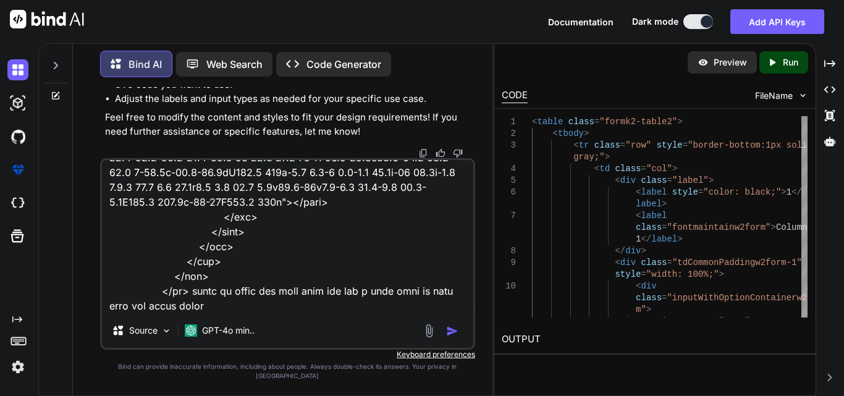
type textarea "<table class="formk2-table2"> <tbody> <tr class="row" style="border-bottom:1px …"
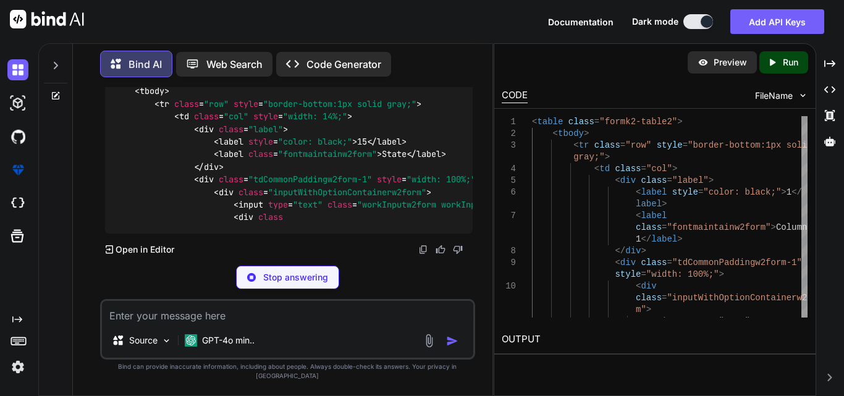
scroll to position [13082, 0]
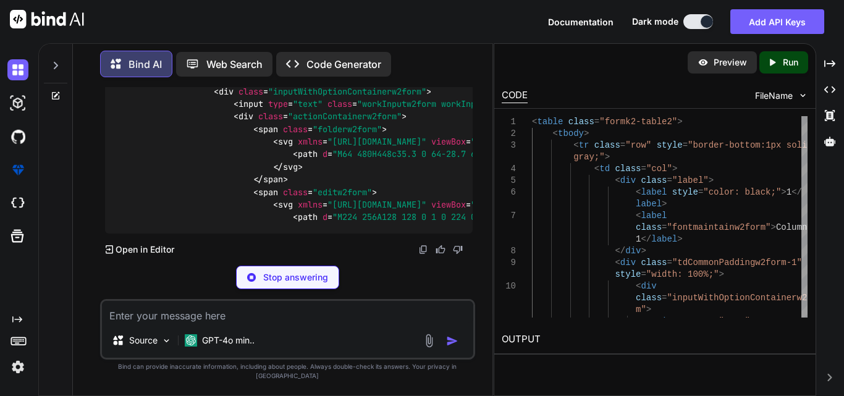
drag, startPoint x: 399, startPoint y: 194, endPoint x: 262, endPoint y: 198, distance: 137.2
drag, startPoint x: 398, startPoint y: 161, endPoint x: 262, endPoint y: 158, distance: 136.0
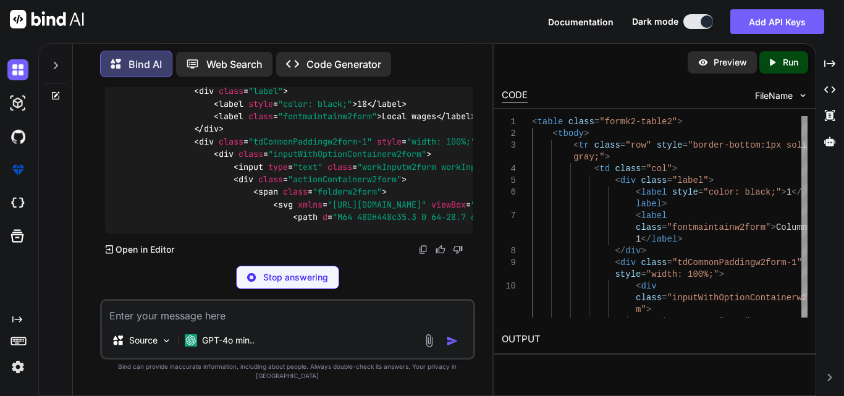
scroll to position [13179, 0]
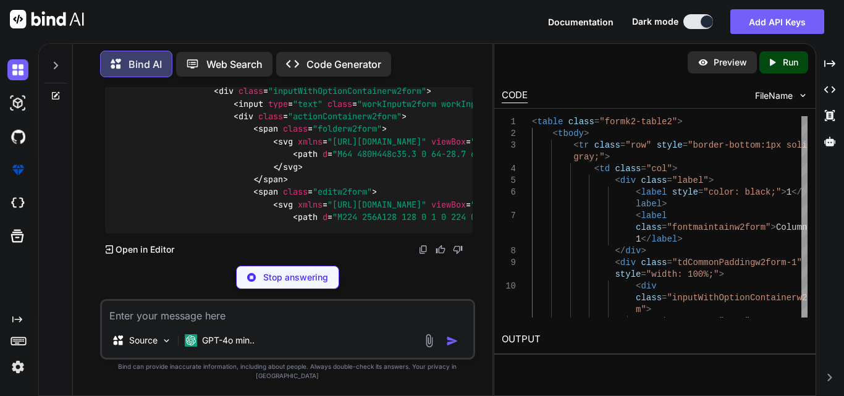
drag, startPoint x: 353, startPoint y: 135, endPoint x: 255, endPoint y: 136, distance: 97.6
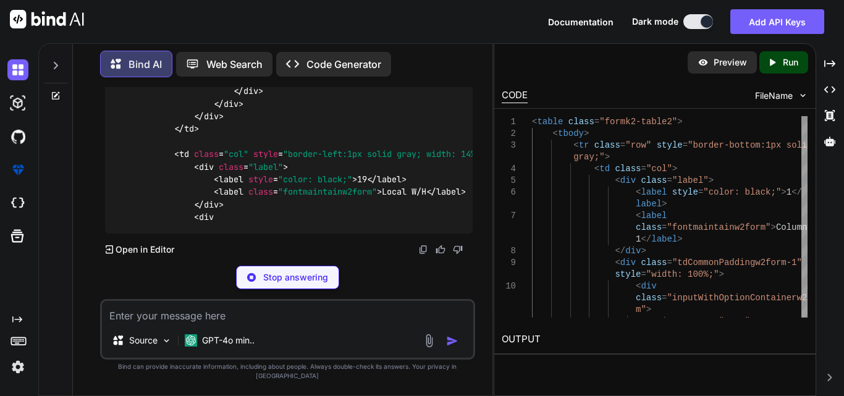
scroll to position [13488, 0]
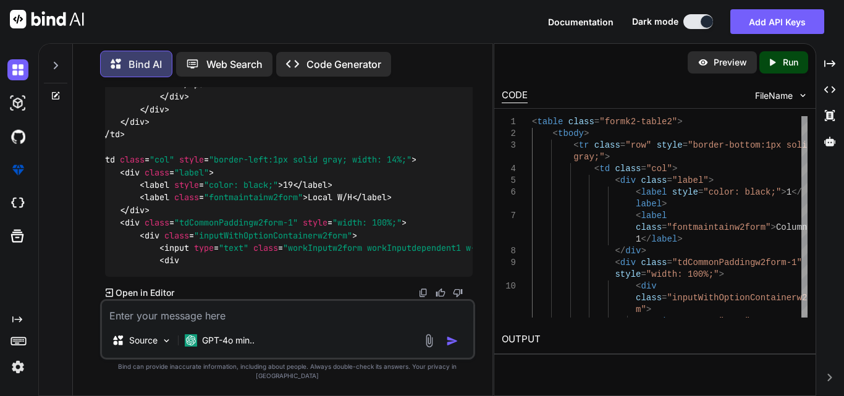
scroll to position [13735, 0]
drag, startPoint x: 414, startPoint y: 160, endPoint x: 357, endPoint y: 162, distance: 56.9
click at [230, 323] on textarea at bounding box center [287, 312] width 371 height 22
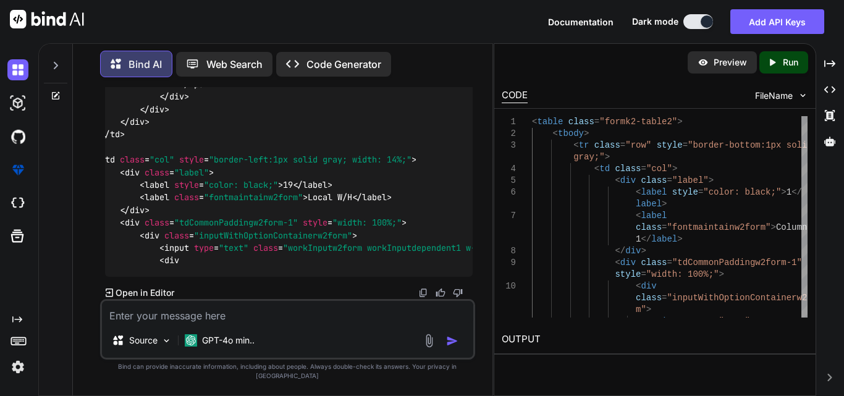
paste textarea "<tr class="row" style="border-bottom:1px solid gray;"> <td class="col" style="w…"
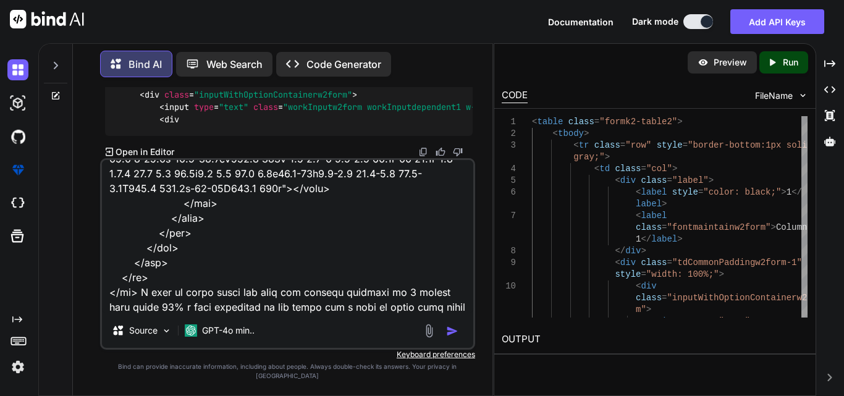
scroll to position [3412, 0]
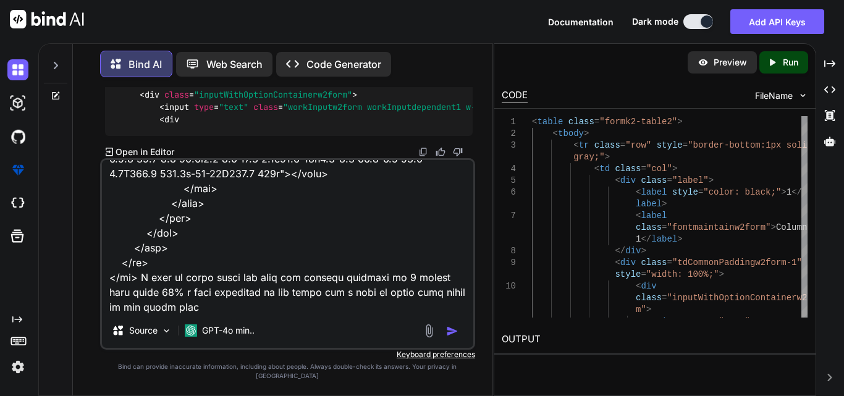
type textarea "<tr class="row" style="border-bottom:1px solid gray;"> <td class="col" style="w…"
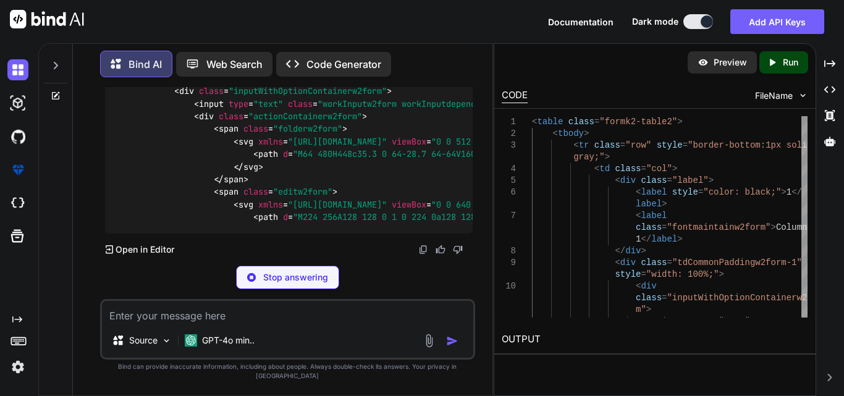
scroll to position [17260, 0]
click at [180, 321] on textarea at bounding box center [287, 312] width 371 height 22
click at [289, 284] on p "Stop answering" at bounding box center [295, 277] width 65 height 12
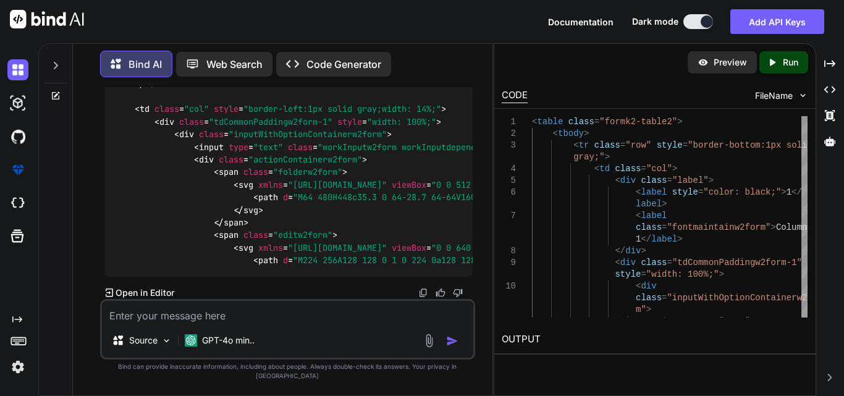
click at [138, 323] on textarea at bounding box center [287, 312] width 371 height 22
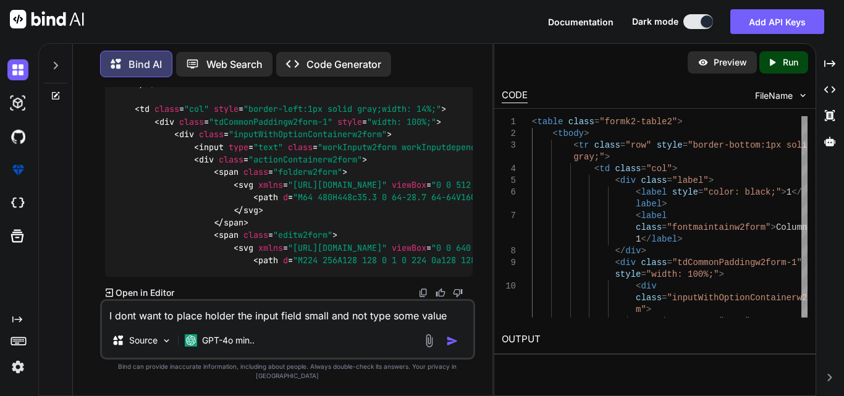
type textarea "I dont want to place holder the input field small and not type some value"
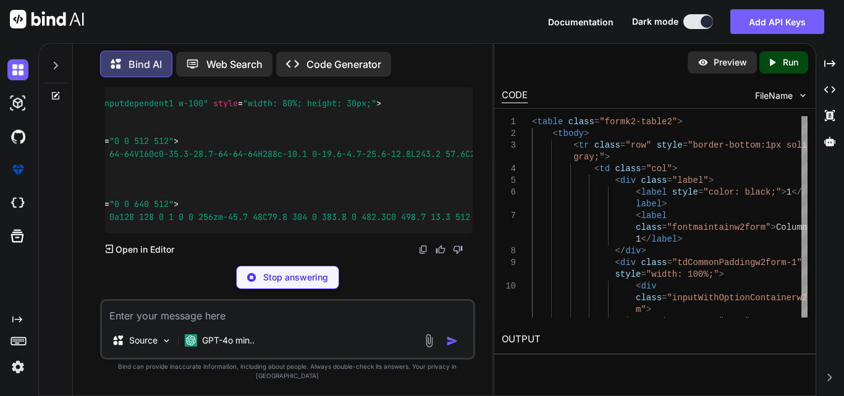
scroll to position [0, 327]
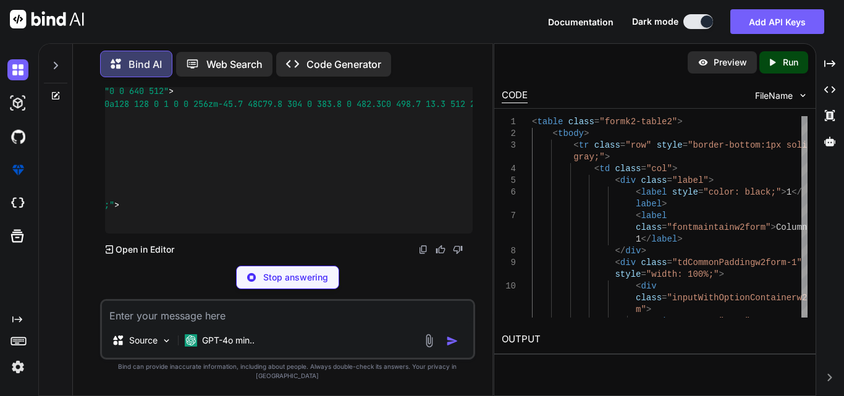
drag, startPoint x: 382, startPoint y: 103, endPoint x: 214, endPoint y: 105, distance: 168.1
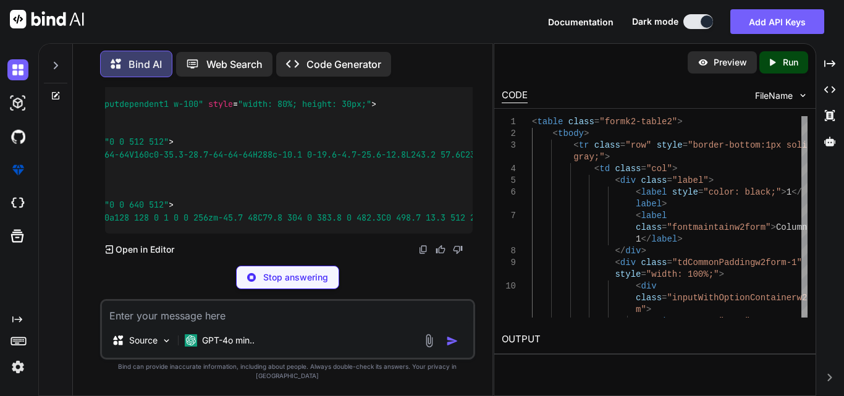
scroll to position [17967, 0]
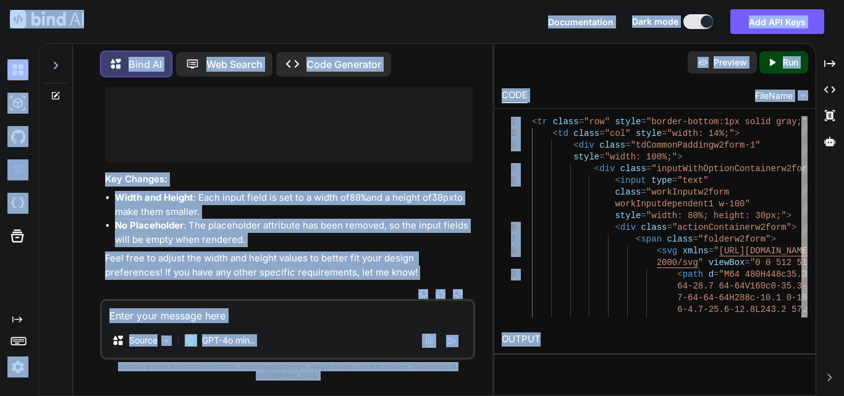
click at [278, 335] on div "Source GPT-4o min.." at bounding box center [287, 329] width 375 height 61
click at [245, 323] on textarea at bounding box center [287, 312] width 371 height 22
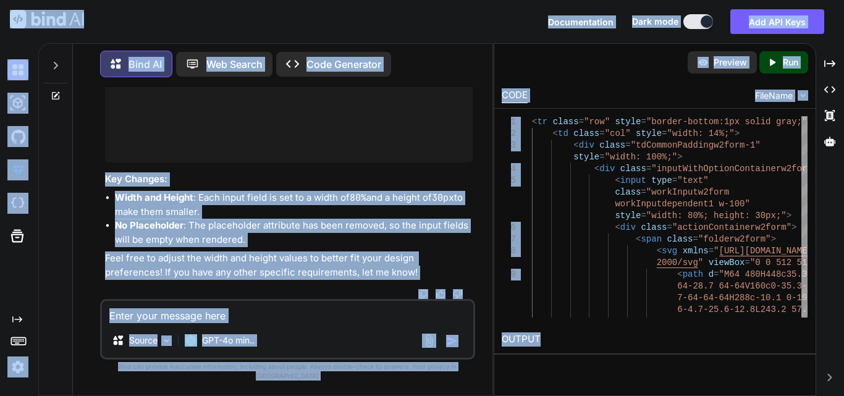
click at [237, 321] on textarea at bounding box center [287, 312] width 371 height 22
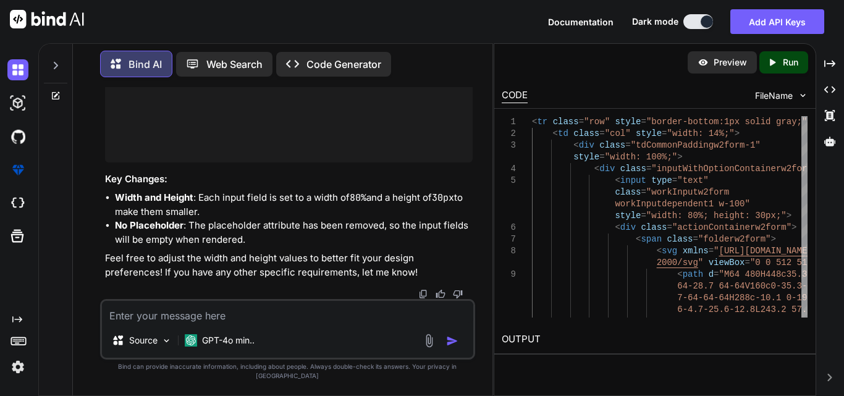
click at [245, 323] on textarea at bounding box center [287, 312] width 371 height 22
paste textarea ".workInputw2form:focus { transform: scaleX(1.2); /* Expands to the right */ bor…"
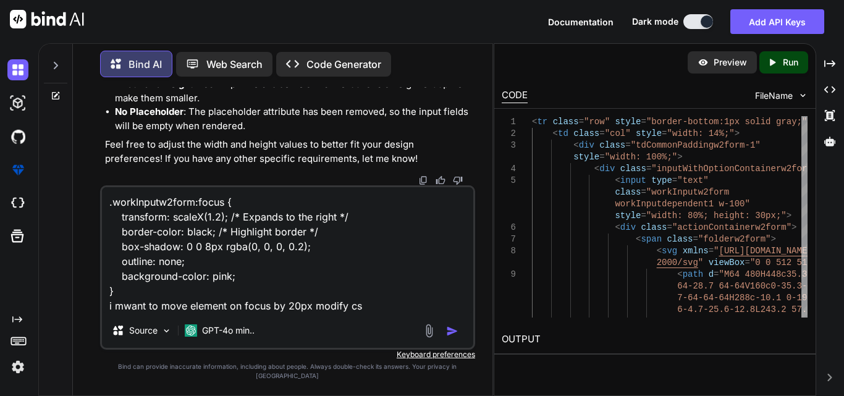
type textarea ".workInputw2form:focus { transform: scaleX(1.2); /* Expands to the right */ bor…"
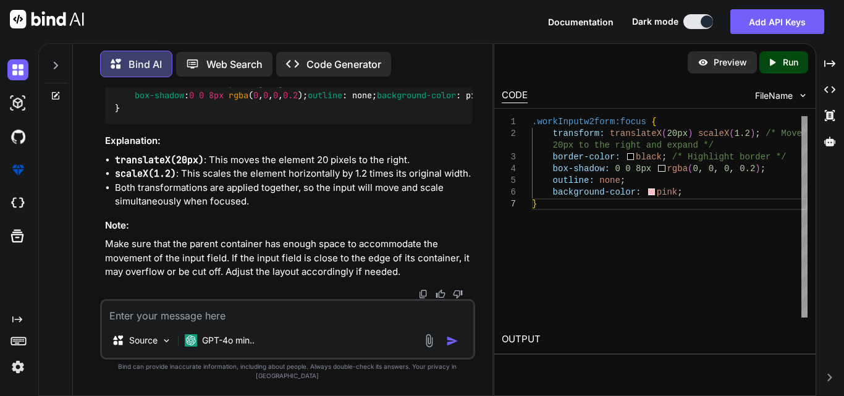
scroll to position [19112, 0]
drag, startPoint x: 188, startPoint y: 221, endPoint x: 271, endPoint y: 226, distance: 82.9
click at [271, 115] on code ".workInputw2form :focus { transform : translateX ( 20px ) scaleX ( 1.2 ); /* Mo…" at bounding box center [362, 89] width 495 height 51
click at [147, 321] on textarea at bounding box center [287, 312] width 371 height 22
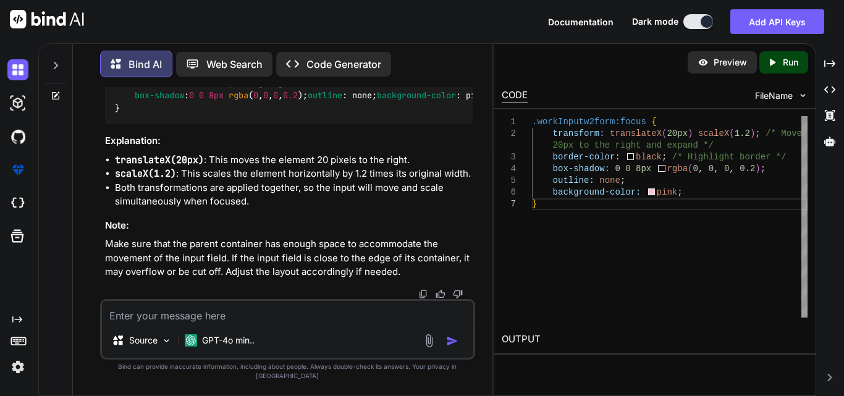
paste textarea ".inputWithOptionContainerw2form2 input { flex: 1; padding-right: 55px; /* ✅ red…"
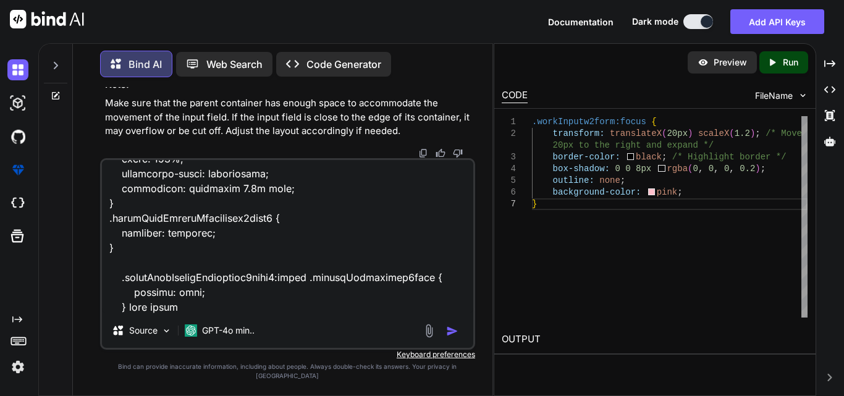
type textarea ".inputWithOptionContainerw2form2 input { flex: 1; padding-right: 55px; /* ✅ red…"
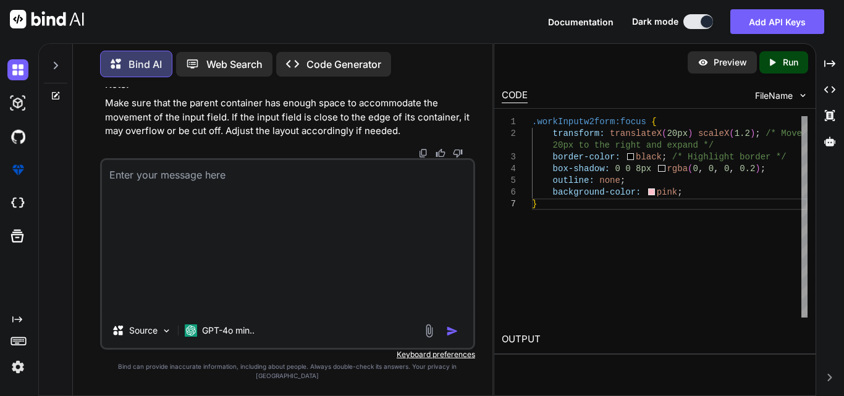
scroll to position [0, 0]
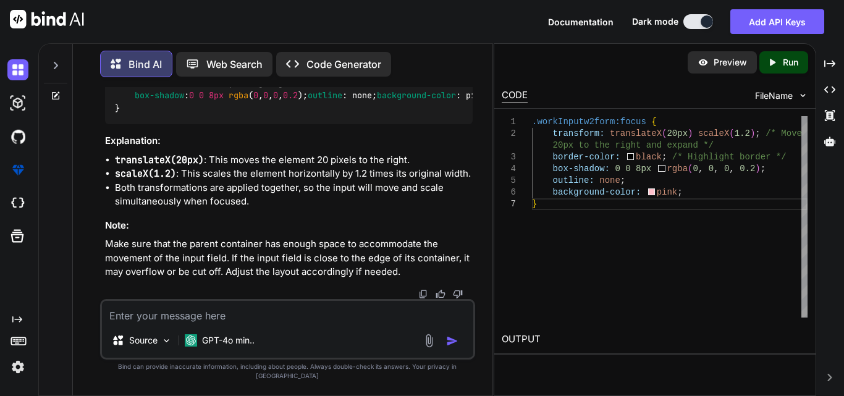
paste textarea ".form-wrapper .mainFileContainer { width: 100%; max-width: 100%; margin-left: 0…"
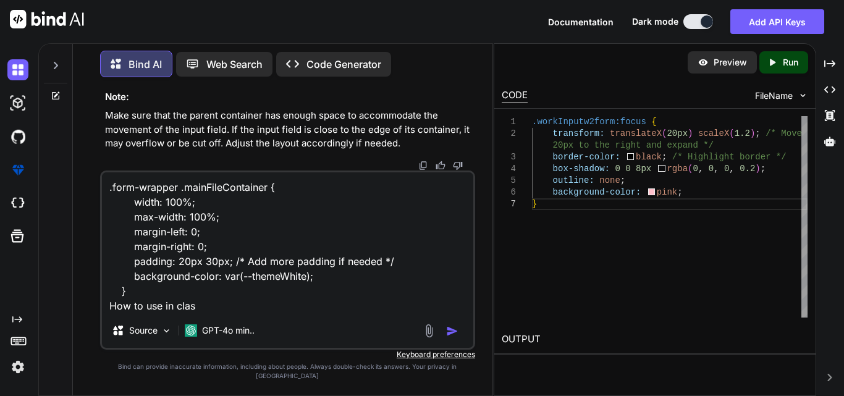
type textarea ".form-wrapper .mainFileContainer { width: 100%; max-width: 100%; margin-left: 0…"
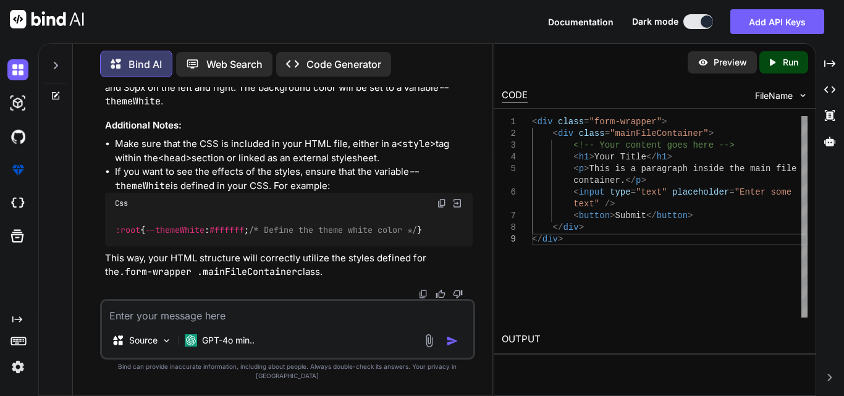
scroll to position [20029, 0]
